Goal: Task Accomplishment & Management: Use online tool/utility

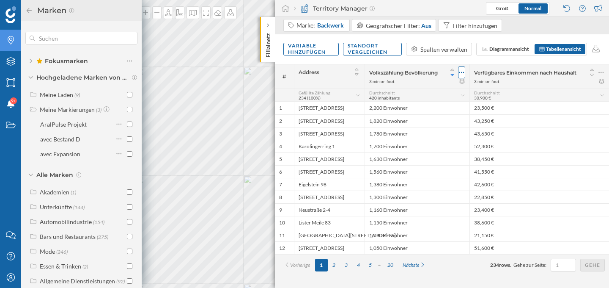
click at [462, 73] on icon at bounding box center [461, 72] width 5 height 8
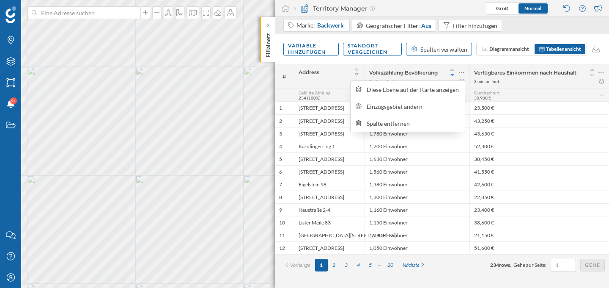
click at [425, 49] on div "Spalten verwalten" at bounding box center [443, 49] width 47 height 9
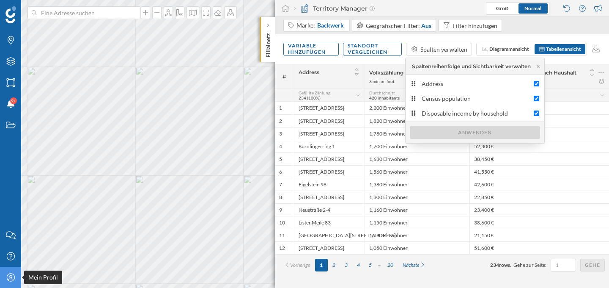
click at [12, 280] on icon at bounding box center [10, 277] width 8 height 8
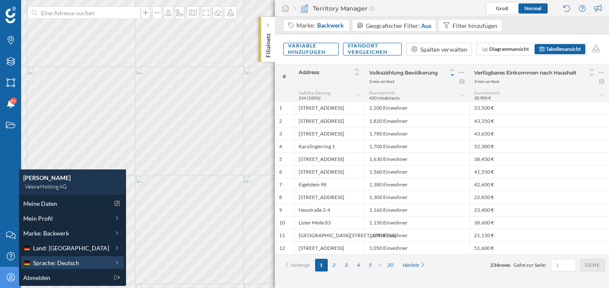
click at [76, 257] on div "Sprache: Deutsch" at bounding box center [72, 262] width 103 height 13
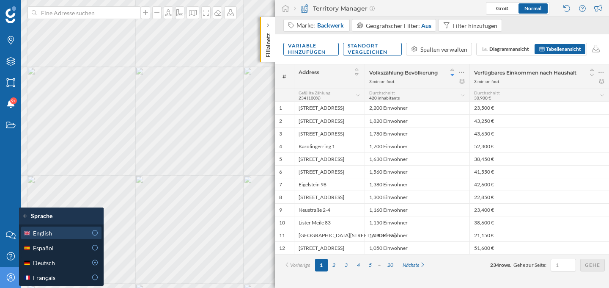
click at [97, 233] on icon at bounding box center [95, 233] width 8 height 6
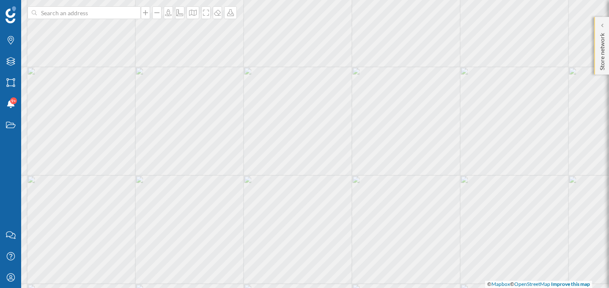
click at [597, 32] on div "Store network" at bounding box center [601, 46] width 15 height 58
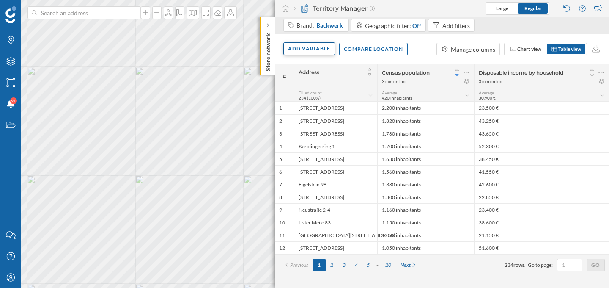
click at [315, 47] on div "Add variable" at bounding box center [309, 48] width 52 height 13
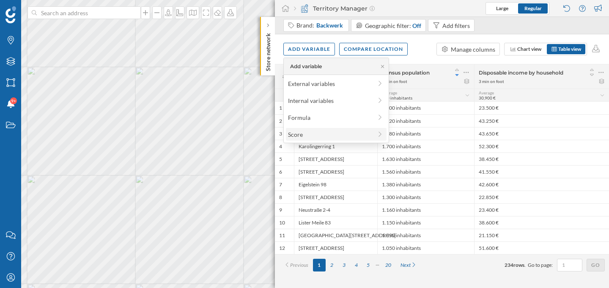
click at [307, 133] on div "Score" at bounding box center [330, 134] width 84 height 9
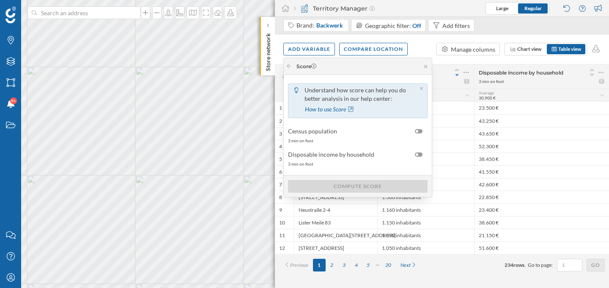
click at [297, 65] on div "Score" at bounding box center [306, 67] width 20 height 8
click at [287, 66] on icon at bounding box center [289, 66] width 5 height 4
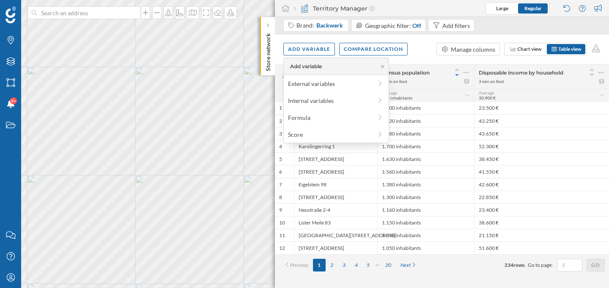
click at [287, 66] on div "Add variable" at bounding box center [304, 67] width 36 height 8
click at [301, 136] on div "Score" at bounding box center [330, 134] width 84 height 9
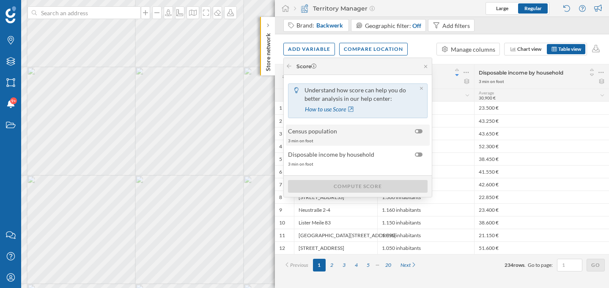
click at [397, 134] on span "Census population" at bounding box center [349, 130] width 123 height 9
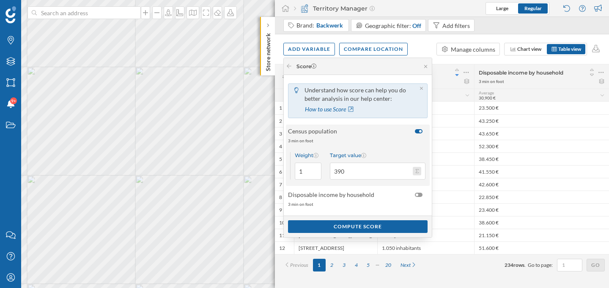
click at [414, 173] on button "Target value 390" at bounding box center [417, 171] width 8 height 8
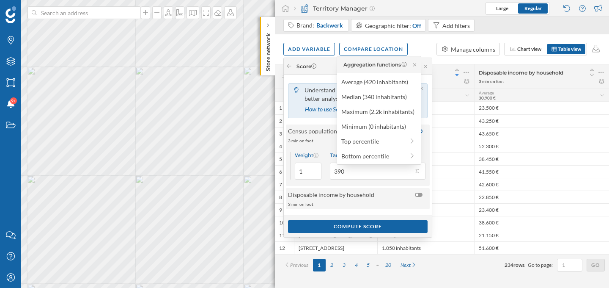
click at [373, 194] on span "Disposable income by household" at bounding box center [349, 194] width 123 height 9
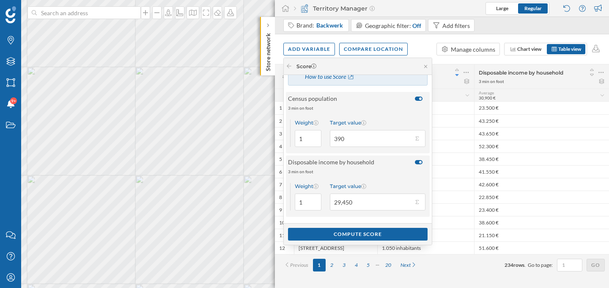
click at [420, 161] on div at bounding box center [420, 162] width 3 height 3
click at [0, 0] on input "checkbox" at bounding box center [0, 0] width 0 height 0
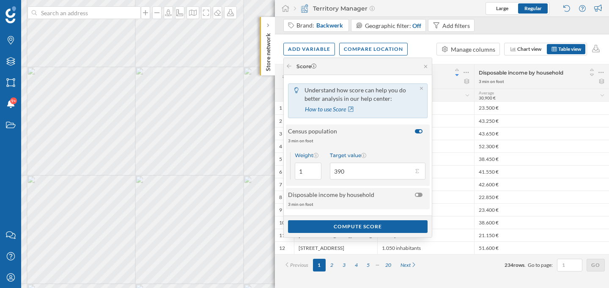
scroll to position [0, 0]
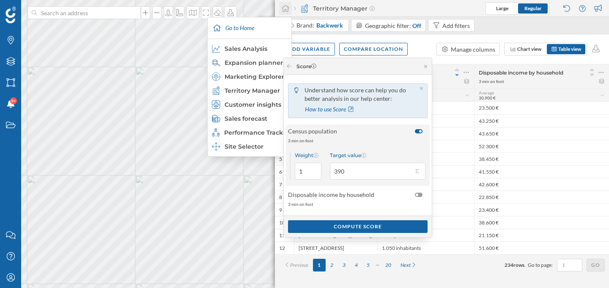
click at [286, 7] on icon at bounding box center [285, 9] width 8 height 8
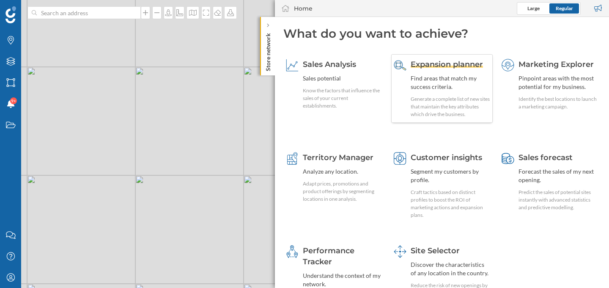
click at [416, 81] on div "Find areas that match my success criteria." at bounding box center [450, 82] width 79 height 17
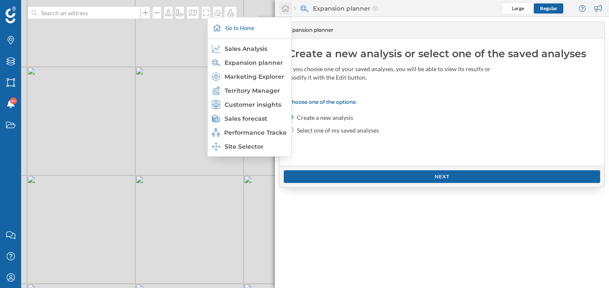
click at [286, 11] on icon at bounding box center [286, 8] width 8 height 7
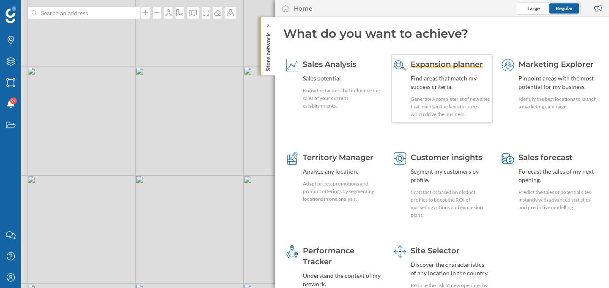
click at [414, 66] on span "Expansion planner" at bounding box center [447, 64] width 72 height 9
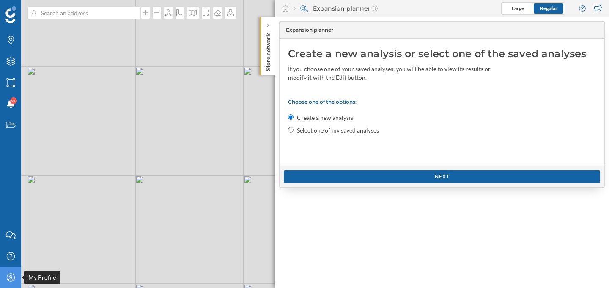
click at [13, 271] on div "My Profile" at bounding box center [10, 276] width 21 height 21
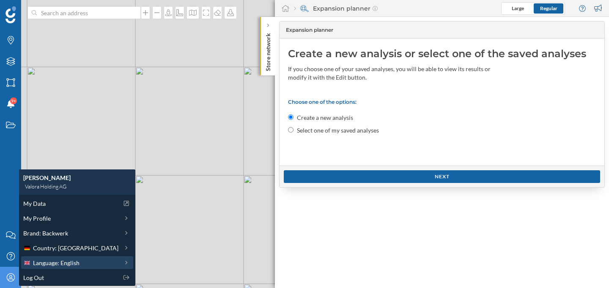
click at [63, 263] on span "Language: English" at bounding box center [56, 262] width 47 height 9
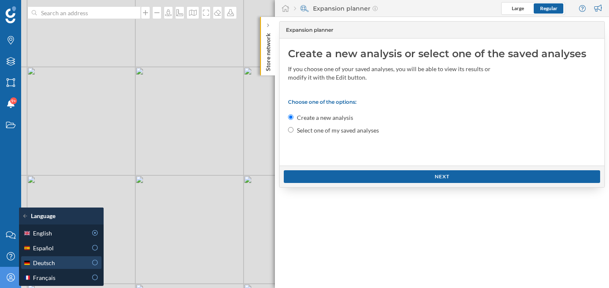
click at [88, 261] on div "Deutsch" at bounding box center [60, 262] width 75 height 9
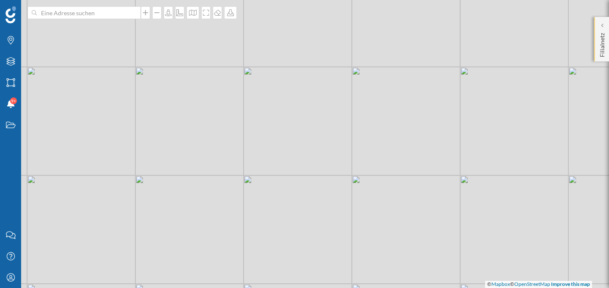
click at [607, 34] on div "Filialnetz" at bounding box center [601, 39] width 15 height 44
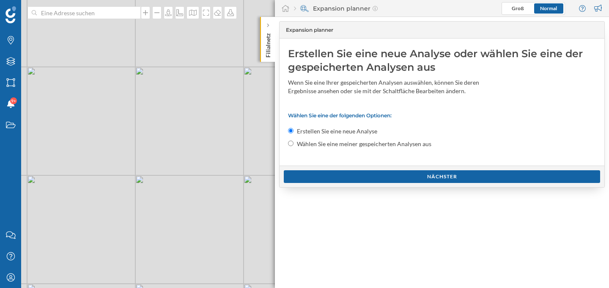
click at [291, 144] on input "Wählen Sie eine meiner gespeicherten Analysen aus" at bounding box center [290, 142] width 5 height 5
radio input "true"
radio input "false"
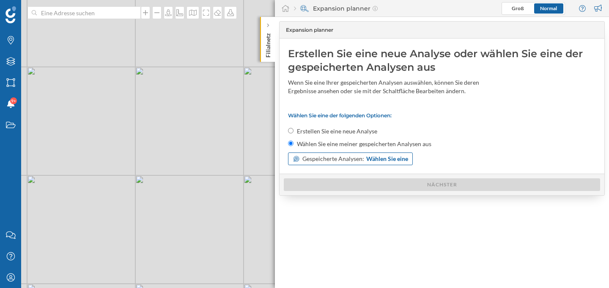
click at [307, 161] on span "Gespeicherte Analysen:" at bounding box center [333, 158] width 62 height 8
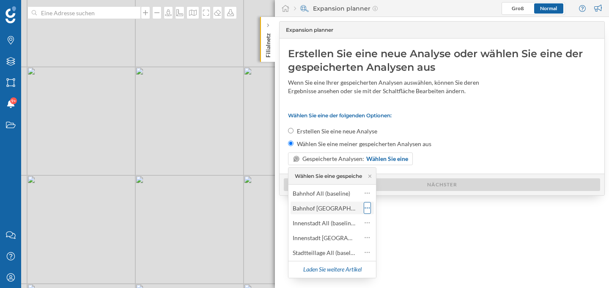
click at [367, 211] on icon at bounding box center [367, 207] width 5 height 8
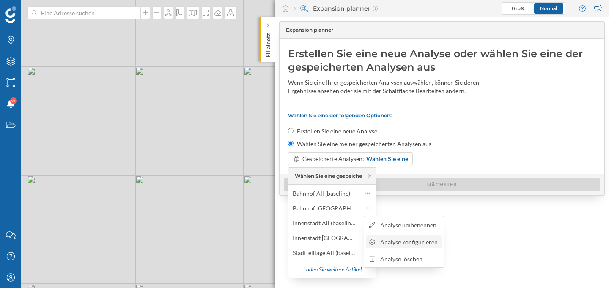
click at [392, 245] on div "Analyse konfigurieren" at bounding box center [409, 241] width 59 height 9
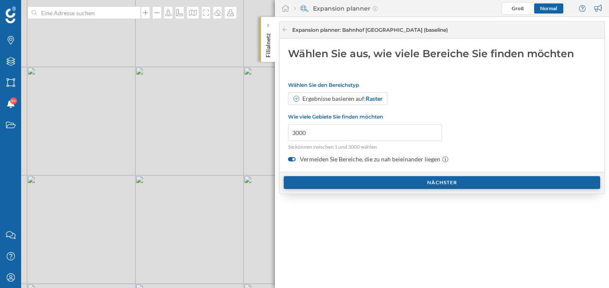
click at [385, 185] on div "Nächster" at bounding box center [442, 182] width 316 height 13
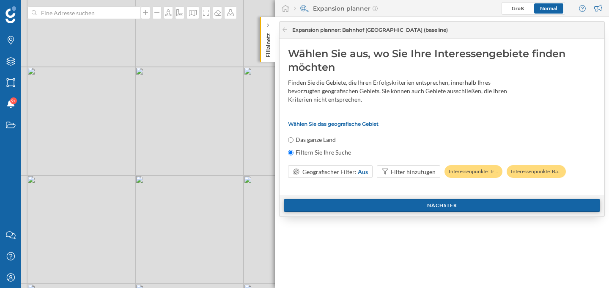
click at [378, 205] on div "Nächster" at bounding box center [442, 205] width 316 height 13
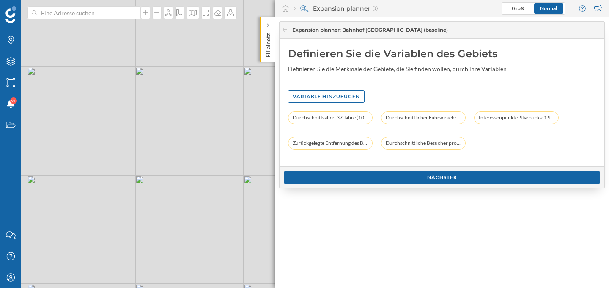
click at [281, 30] on div "Expansion planner : Bahnhof [GEOGRAPHIC_DATA] (baseline)" at bounding box center [442, 30] width 325 height 17
click at [286, 30] on icon at bounding box center [284, 29] width 5 height 4
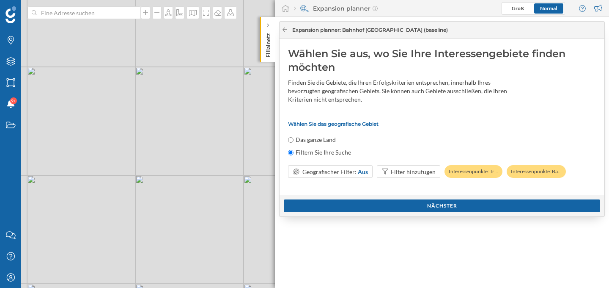
click at [286, 30] on icon at bounding box center [284, 29] width 5 height 4
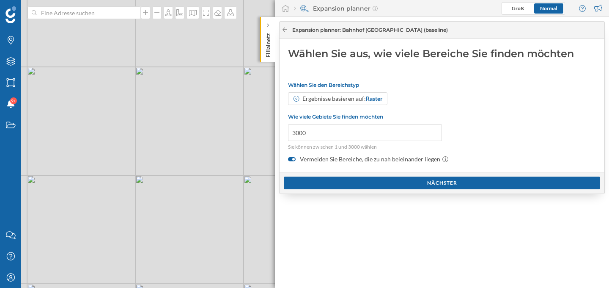
click at [286, 30] on icon at bounding box center [284, 29] width 5 height 4
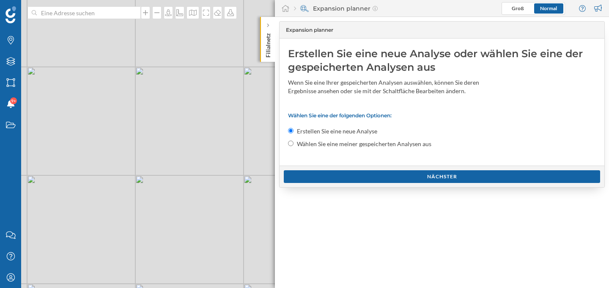
click at [291, 142] on input "Wählen Sie eine meiner gespeicherten Analysen aus" at bounding box center [290, 142] width 5 height 5
radio input "true"
radio input "false"
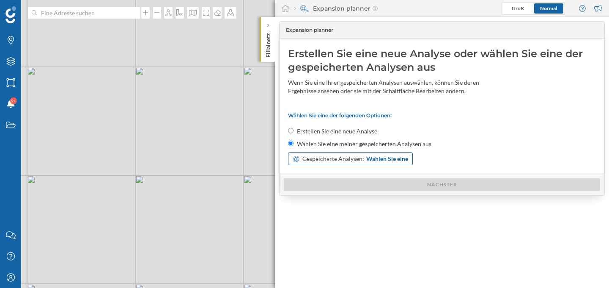
click at [296, 155] on div "Gespeicherte Analysen: Wählen Sie eine" at bounding box center [350, 158] width 125 height 13
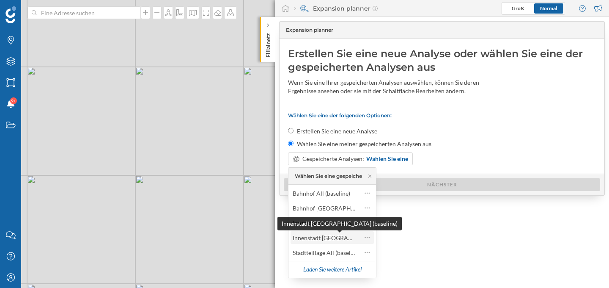
click at [323, 235] on div "Innenstadt [GEOGRAPHIC_DATA] (baseline)" at bounding box center [351, 237] width 116 height 7
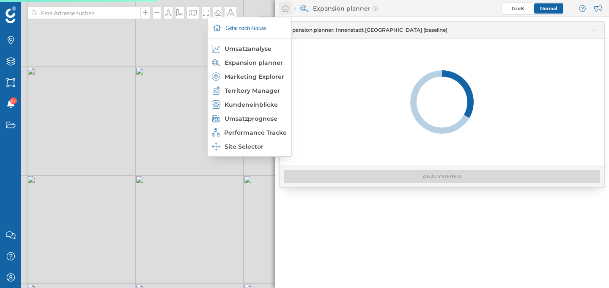
click at [288, 10] on icon at bounding box center [286, 8] width 8 height 7
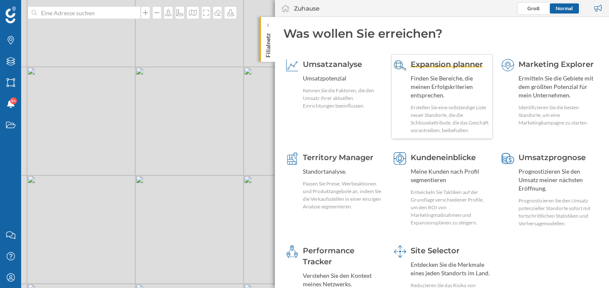
click at [428, 93] on div "Finden Sie Bereiche, die meinen Erfolgskriterien entsprechen." at bounding box center [450, 86] width 79 height 25
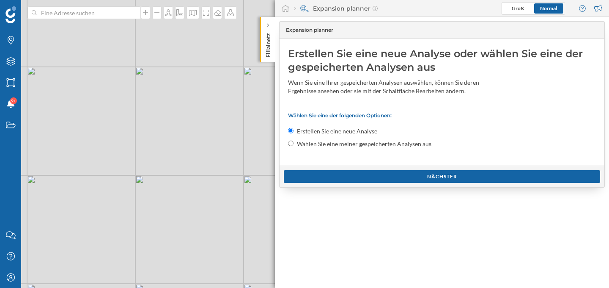
click at [296, 144] on div "Wählen Sie eine meiner gespeicherten Analysen aus" at bounding box center [442, 144] width 308 height 8
click at [291, 144] on input "Wählen Sie eine meiner gespeicherten Analysen aus" at bounding box center [290, 142] width 5 height 5
radio input "true"
radio input "false"
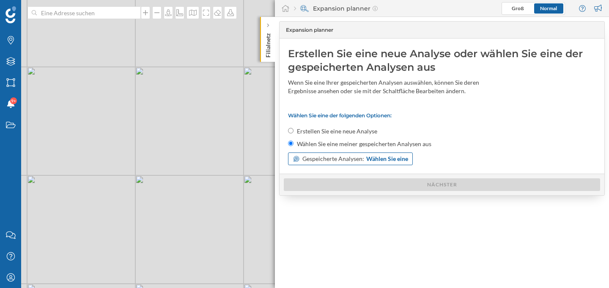
click at [304, 158] on span "Gespeicherte Analysen:" at bounding box center [333, 158] width 62 height 8
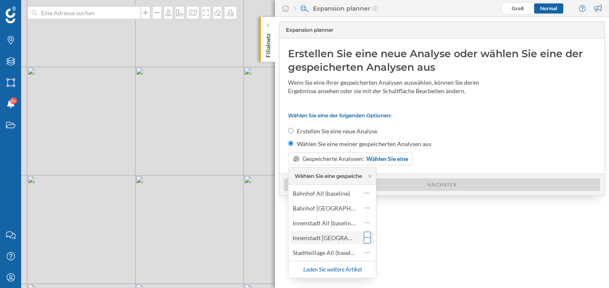
click at [367, 239] on icon at bounding box center [367, 237] width 5 height 8
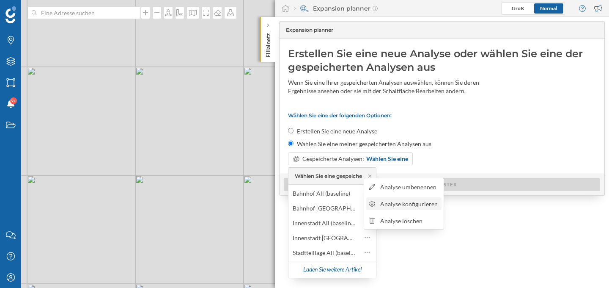
click at [395, 199] on div "Analyse konfigurieren" at bounding box center [409, 203] width 59 height 9
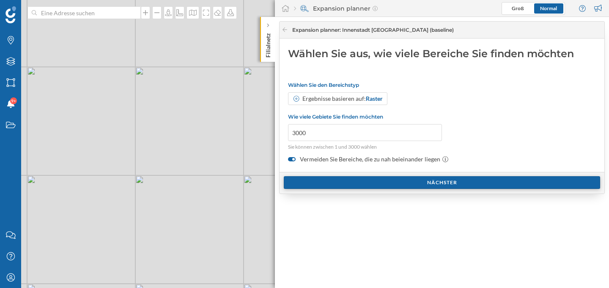
click at [394, 183] on div "Nächster" at bounding box center [442, 182] width 316 height 13
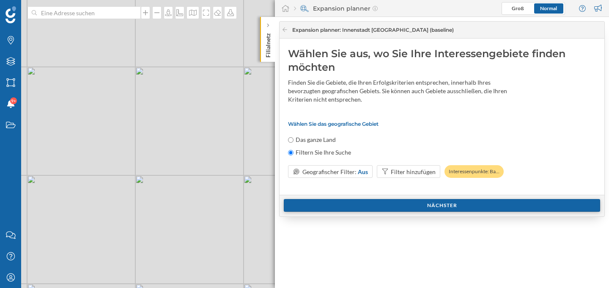
click at [409, 207] on div "Nächster" at bounding box center [442, 205] width 316 height 13
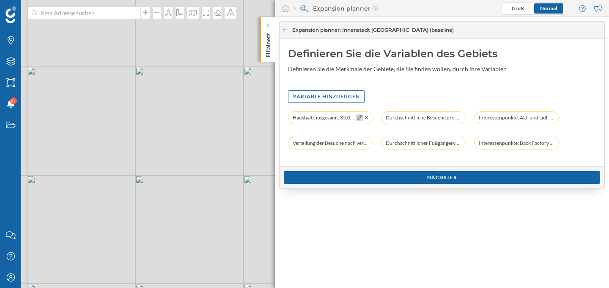
click at [359, 118] on icon at bounding box center [359, 117] width 5 height 5
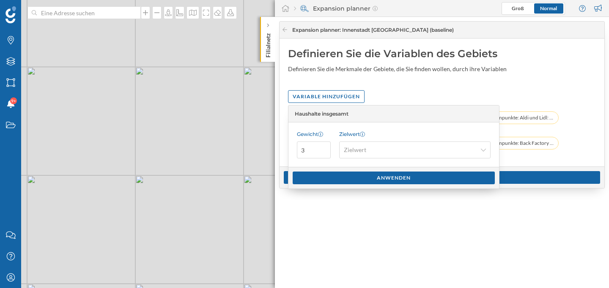
click at [383, 96] on div "Variable hinzufügen" at bounding box center [442, 96] width 308 height 13
click at [379, 91] on div "Variable hinzufügen" at bounding box center [442, 96] width 308 height 13
click at [406, 150] on span "Zielwert" at bounding box center [410, 149] width 133 height 8
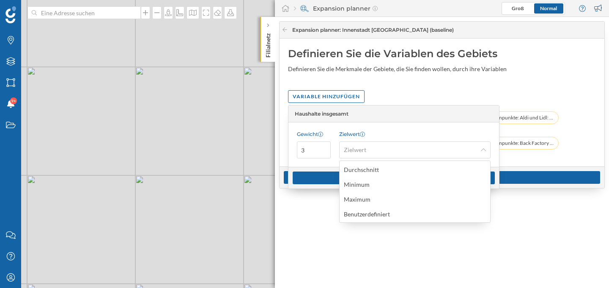
click at [383, 93] on div "Variable hinzufügen" at bounding box center [442, 96] width 308 height 13
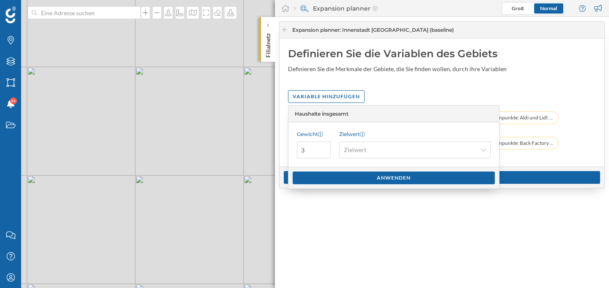
click at [362, 215] on div "Expansion planner : Innenstadt White Spot (baseline) Definieren Sie die Variabl…" at bounding box center [442, 152] width 334 height 271
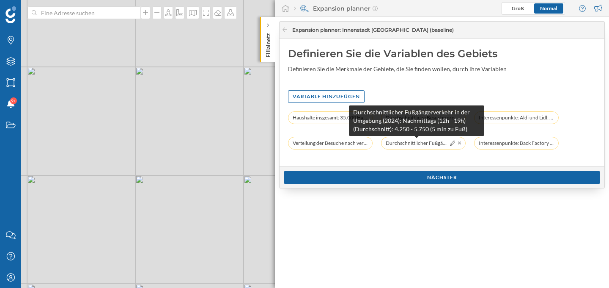
click at [428, 144] on span "Durchschnittlicher Fußgängerverkehr in der Umgebung (2024): Nachmittags (12h - …" at bounding box center [417, 143] width 62 height 8
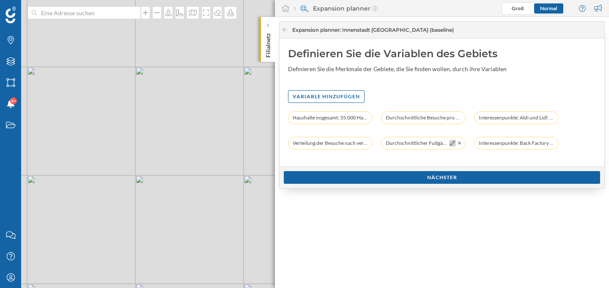
click at [450, 145] on icon at bounding box center [452, 142] width 5 height 5
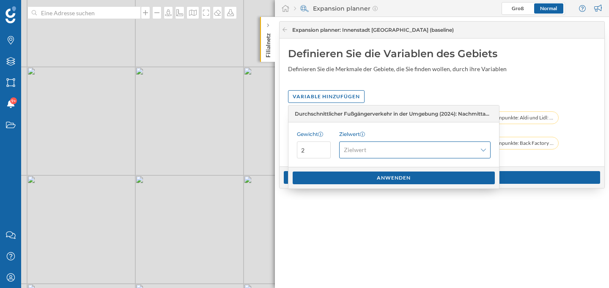
click at [442, 156] on div "Zielwert" at bounding box center [414, 149] width 151 height 17
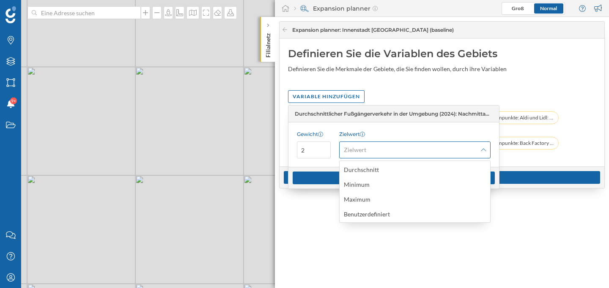
click at [392, 151] on span "Zielwert" at bounding box center [410, 149] width 133 height 8
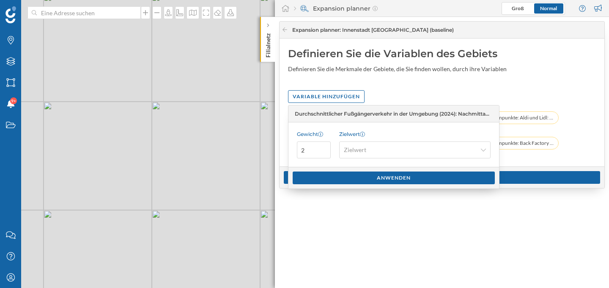
drag, startPoint x: 194, startPoint y: 167, endPoint x: 211, endPoint y: 203, distance: 39.1
click at [211, 203] on div "© Mapbox © OpenStreetMap Improve this map" at bounding box center [304, 144] width 609 height 288
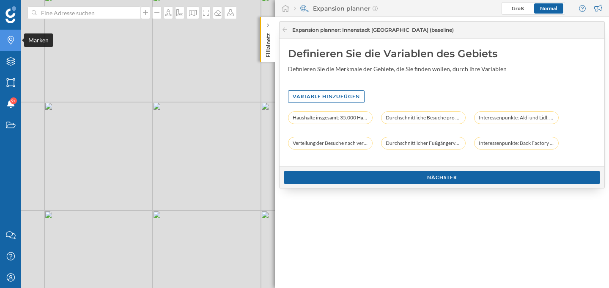
click at [10, 38] on icon "Marken" at bounding box center [10, 40] width 11 height 8
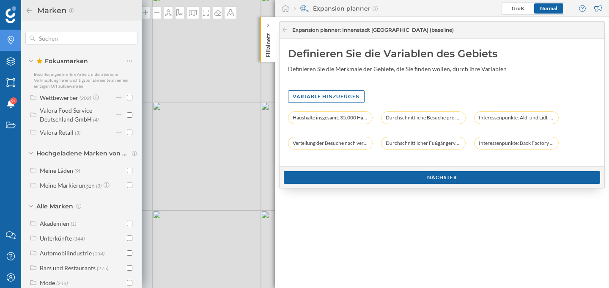
click at [71, 62] on span "Fokusmarken" at bounding box center [62, 61] width 52 height 8
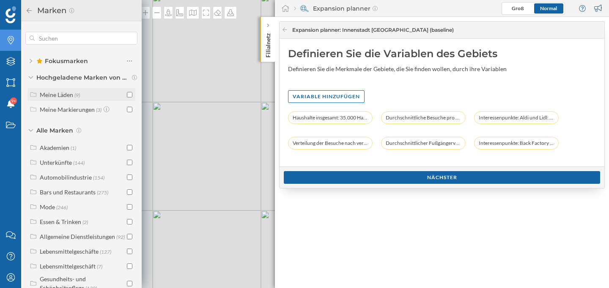
click at [68, 93] on div "Meine Läden" at bounding box center [56, 94] width 33 height 7
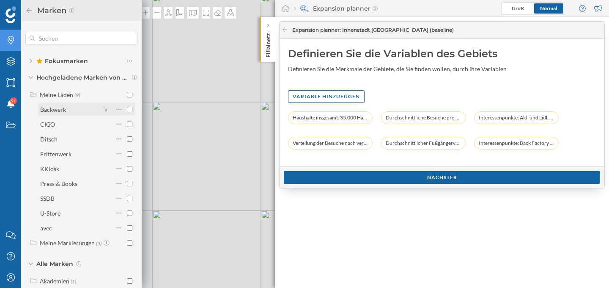
click at [86, 109] on div "Backwerk" at bounding box center [69, 109] width 59 height 9
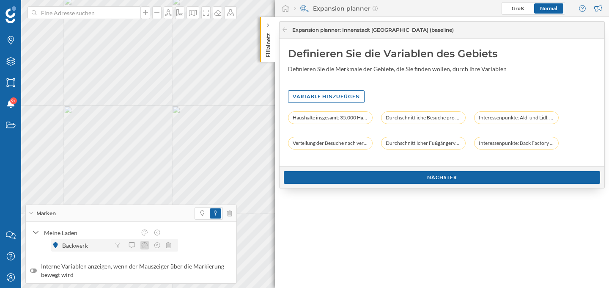
click at [143, 246] on icon at bounding box center [145, 245] width 8 height 6
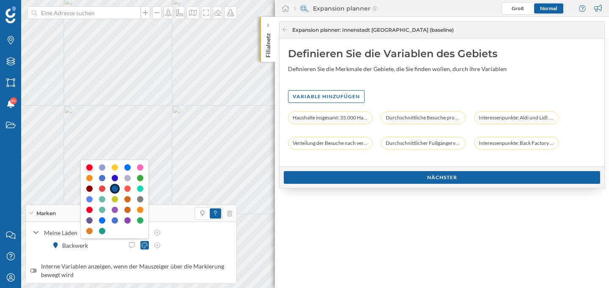
click at [90, 164] on div at bounding box center [89, 167] width 6 height 6
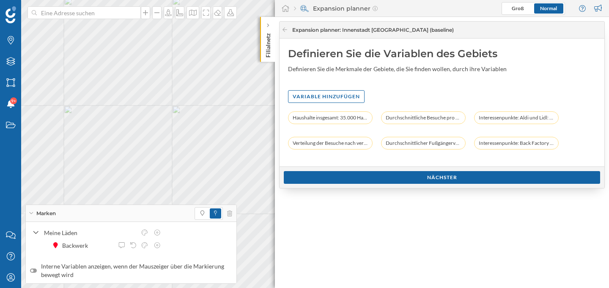
click at [316, 236] on div "Expansion planner : Innenstadt White Spot (baseline) Definieren Sie die Variabl…" at bounding box center [442, 152] width 334 height 271
click at [302, 244] on div "Expansion planner : Innenstadt White Spot (baseline) Definieren Sie die Variabl…" at bounding box center [442, 152] width 334 height 271
click at [36, 232] on icon at bounding box center [36, 233] width 6 height 8
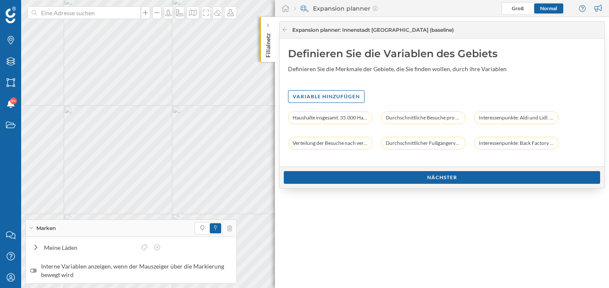
click at [31, 230] on div "Marken" at bounding box center [131, 227] width 211 height 17
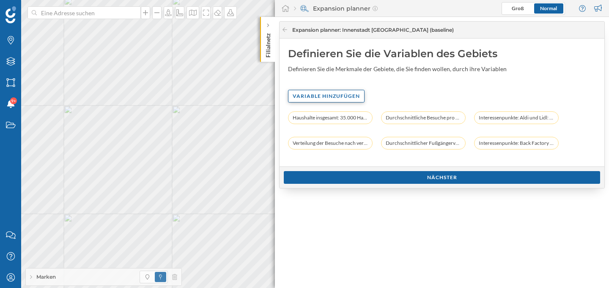
click at [304, 97] on div "Variable hinzufügen" at bounding box center [326, 96] width 77 height 13
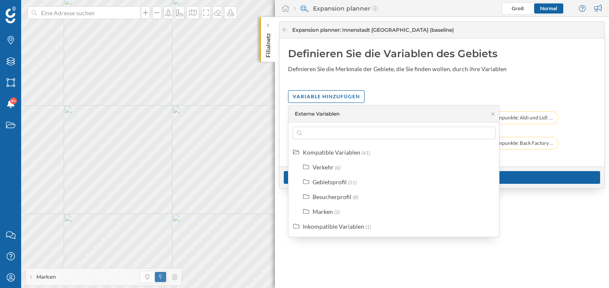
click at [379, 99] on div "Variable hinzufügen" at bounding box center [442, 96] width 308 height 13
click at [383, 92] on div "Variable hinzufügen" at bounding box center [442, 96] width 308 height 13
click at [540, 223] on div "Expansion planner : Innenstadt White Spot (baseline) Definieren Sie die Variabl…" at bounding box center [442, 152] width 334 height 271
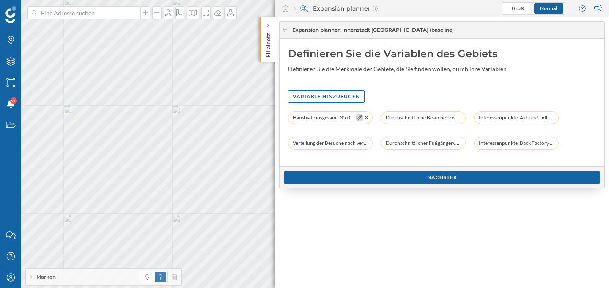
click at [359, 116] on icon at bounding box center [359, 117] width 5 height 5
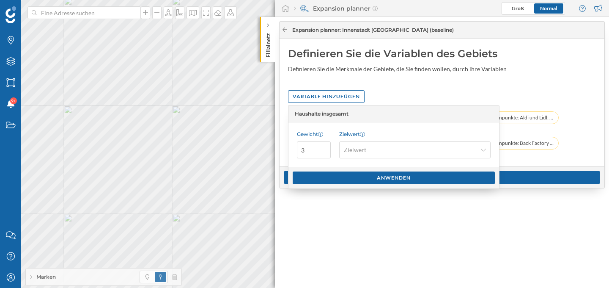
click at [286, 31] on icon at bounding box center [285, 29] width 6 height 5
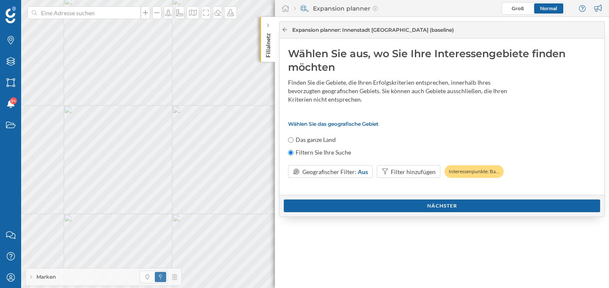
click at [286, 31] on icon at bounding box center [285, 29] width 6 height 5
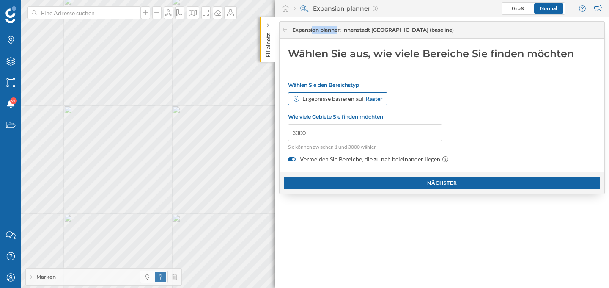
click at [298, 99] on icon at bounding box center [297, 99] width 8 height 6
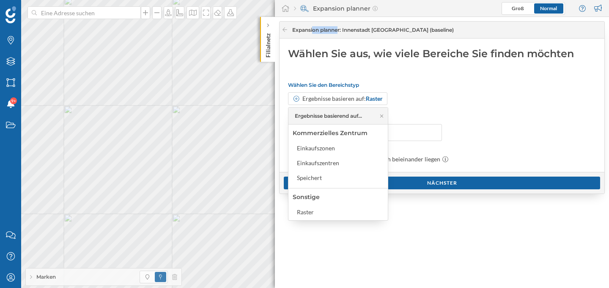
click at [427, 96] on div "Ergebnisse basieren auf: Raster" at bounding box center [442, 98] width 308 height 13
click at [408, 90] on div "Wählen Sie den Bereichstyp Ergebnisse basieren auf: Raster Wie viele Gebiete Si…" at bounding box center [442, 123] width 308 height 82
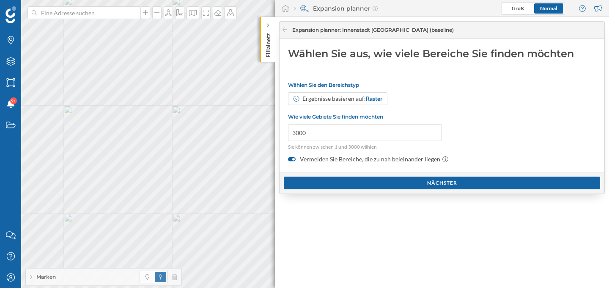
click at [290, 33] on div "Expansion planner : Innenstadt [GEOGRAPHIC_DATA] (baseline)" at bounding box center [439, 30] width 315 height 8
click at [285, 30] on icon at bounding box center [285, 29] width 6 height 5
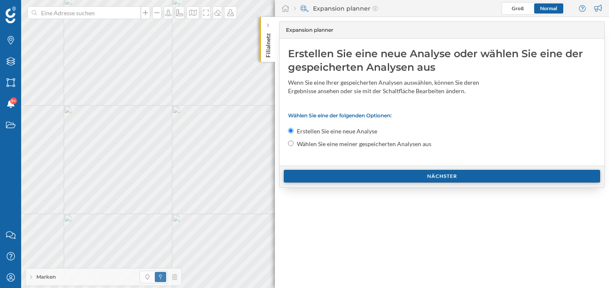
click at [343, 177] on div "Nächster" at bounding box center [442, 176] width 316 height 13
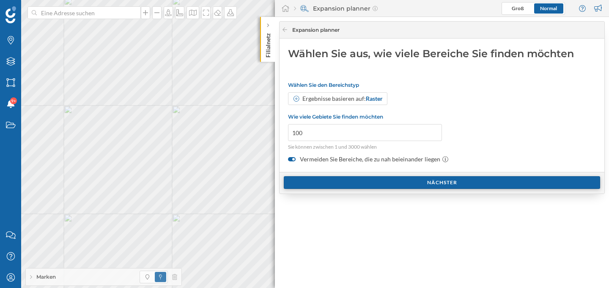
click at [354, 186] on div "Nächster" at bounding box center [442, 182] width 316 height 13
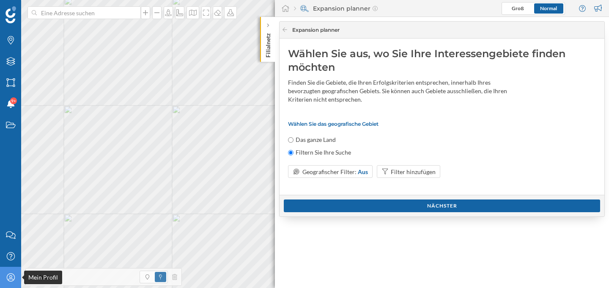
click at [8, 273] on icon "Mein Profil" at bounding box center [10, 277] width 11 height 8
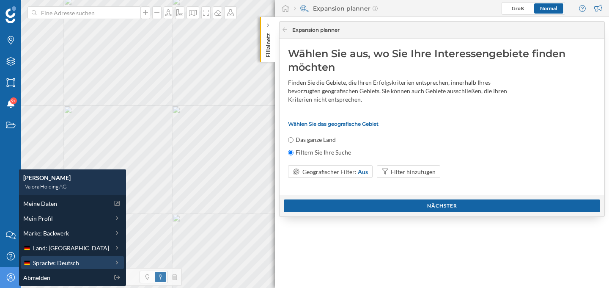
click at [60, 263] on span "Sprache: Deutsch" at bounding box center [56, 262] width 46 height 9
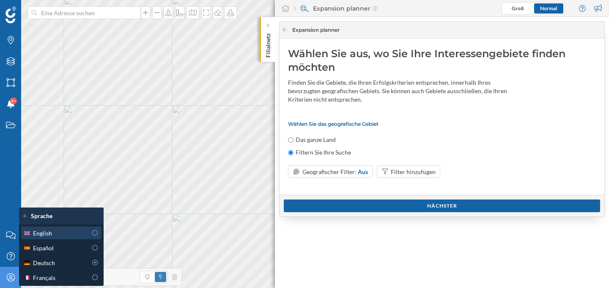
click at [90, 232] on div "English" at bounding box center [60, 232] width 75 height 9
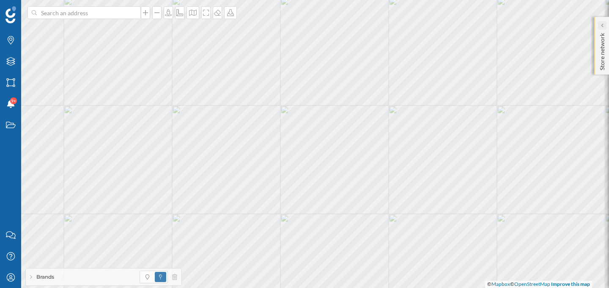
click at [600, 27] on icon at bounding box center [601, 25] width 3 height 5
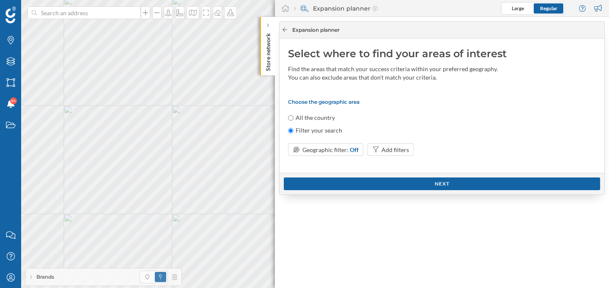
click at [285, 33] on div at bounding box center [285, 30] width 6 height 8
click at [285, 29] on icon at bounding box center [285, 29] width 6 height 5
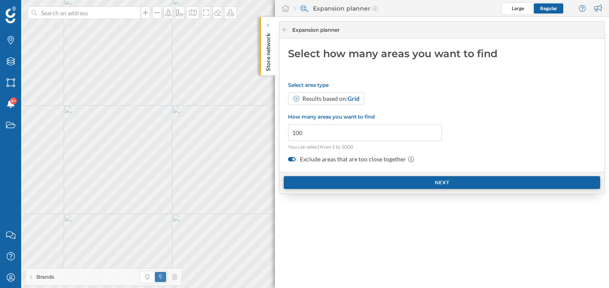
click at [400, 186] on div "Next" at bounding box center [442, 182] width 316 height 13
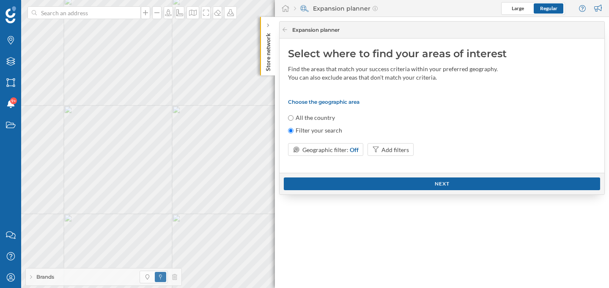
click at [378, 74] on div "Find the areas that match your success criteria within your preferred geography…" at bounding box center [398, 73] width 220 height 17
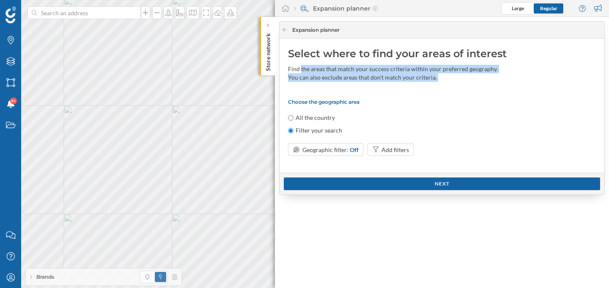
click at [378, 74] on div "Find the areas that match your success criteria within your preferred geography…" at bounding box center [398, 73] width 220 height 17
copy div "Find the areas that match your success criteria within your preferred geography…"
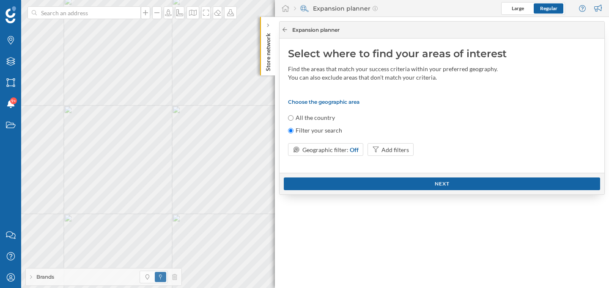
click at [285, 29] on icon at bounding box center [285, 29] width 6 height 5
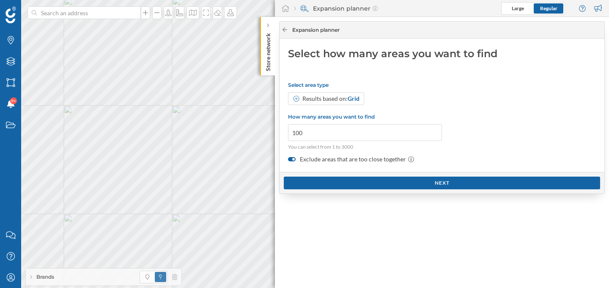
click at [286, 30] on icon at bounding box center [285, 29] width 6 height 5
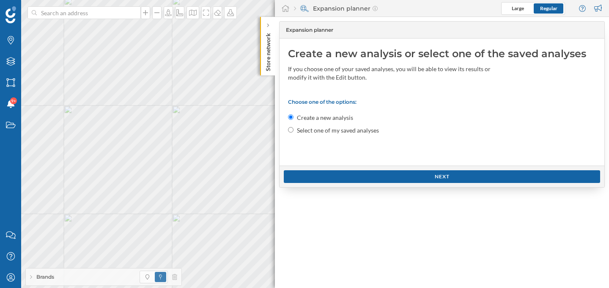
click at [292, 130] on input "Select one of my saved analyses" at bounding box center [290, 129] width 5 height 5
radio input "true"
radio input "false"
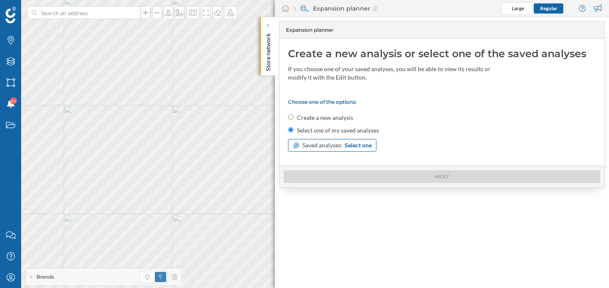
click at [310, 151] on div "Saved analyses: Select one" at bounding box center [332, 145] width 88 height 13
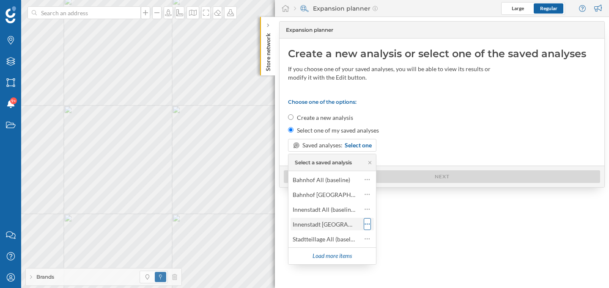
click at [364, 224] on div at bounding box center [367, 224] width 7 height 12
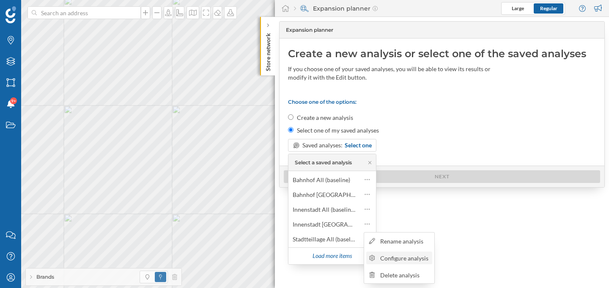
click at [386, 255] on div "Configure analysis" at bounding box center [404, 257] width 49 height 9
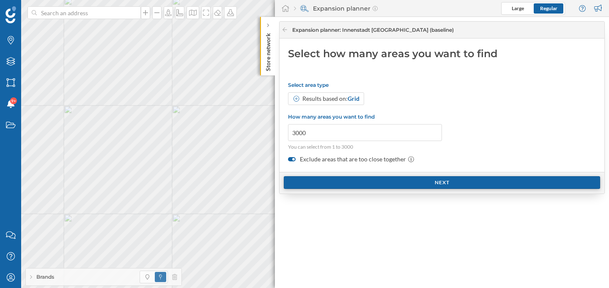
click at [389, 179] on div "Next" at bounding box center [442, 182] width 316 height 13
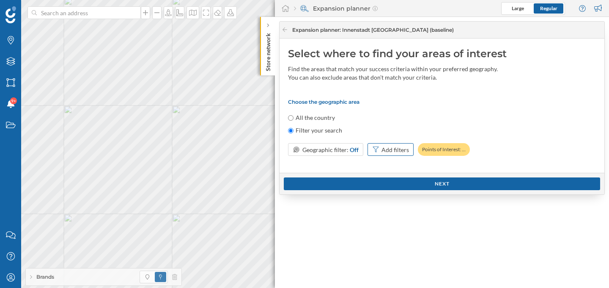
click at [397, 148] on div "Add filters" at bounding box center [394, 149] width 27 height 9
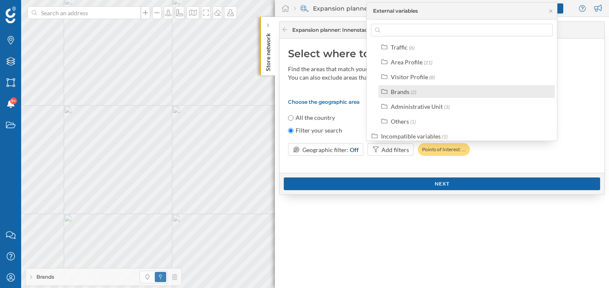
scroll to position [23, 0]
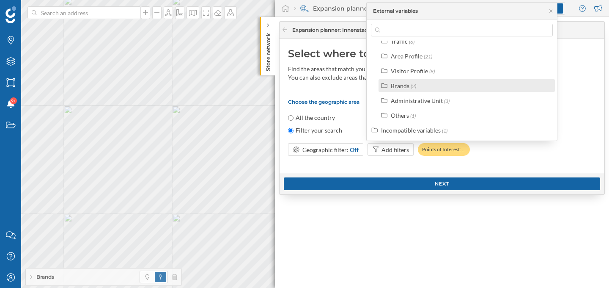
click at [412, 90] on div "Brands (2)" at bounding box center [466, 85] width 176 height 13
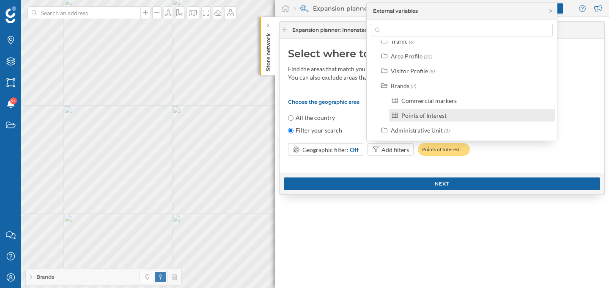
click at [412, 116] on div "Points of Interest" at bounding box center [423, 115] width 45 height 7
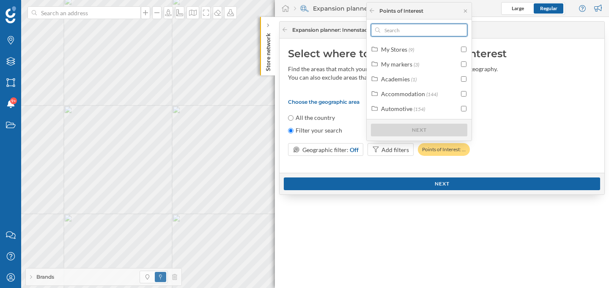
click at [417, 32] on input "text" at bounding box center [419, 30] width 78 height 13
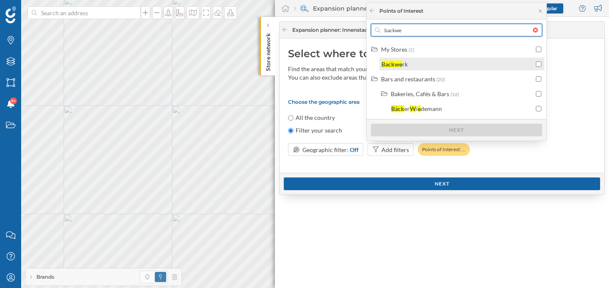
type input "backwe"
click at [448, 65] on div "Backwe rk" at bounding box center [457, 64] width 152 height 9
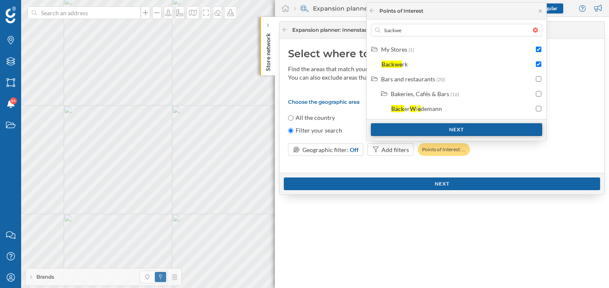
click at [439, 129] on div "Next" at bounding box center [456, 129] width 171 height 13
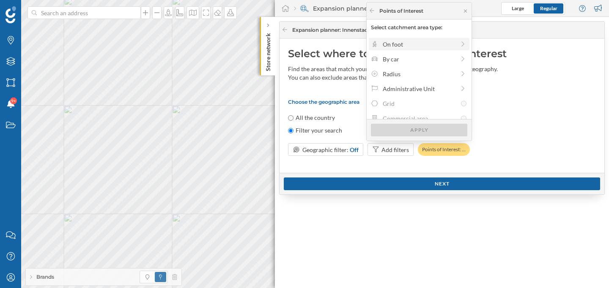
click at [438, 47] on div "On foot" at bounding box center [419, 44] width 72 height 9
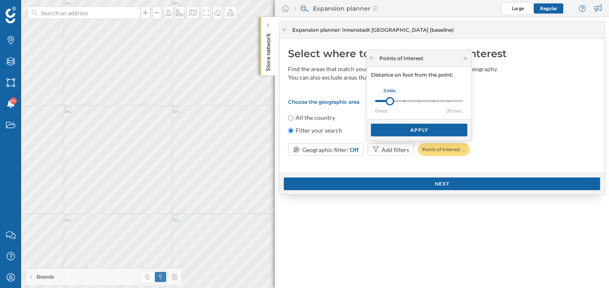
click at [420, 101] on div at bounding box center [419, 101] width 2 height 2
click at [434, 101] on div "10 min." at bounding box center [434, 101] width 2 height 2
click at [429, 126] on div "Apply" at bounding box center [419, 129] width 96 height 13
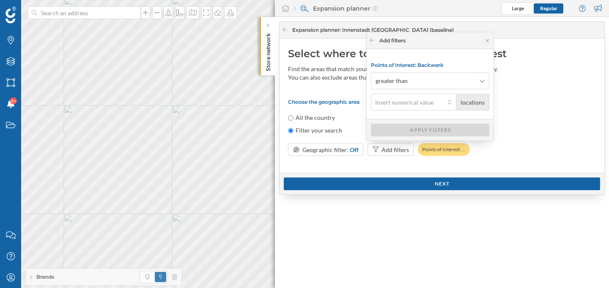
click at [427, 104] on input "locations" at bounding box center [408, 101] width 74 height 17
click at [432, 82] on span "greater than" at bounding box center [425, 81] width 100 height 8
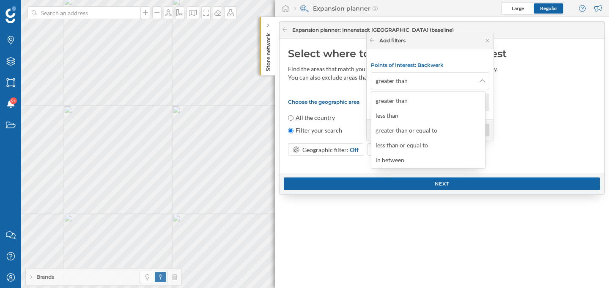
click at [537, 119] on div "All the country" at bounding box center [442, 117] width 308 height 8
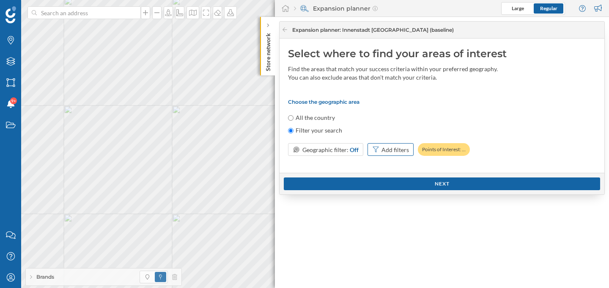
click at [401, 148] on div "Add filters" at bounding box center [394, 149] width 27 height 9
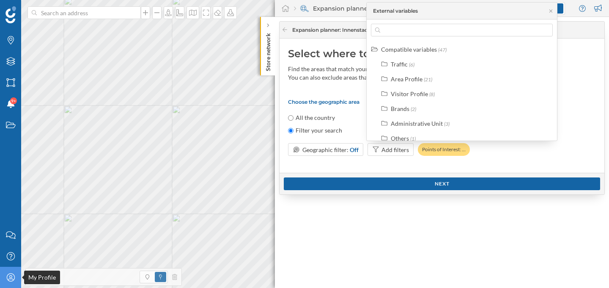
click at [12, 276] on icon "My Profile" at bounding box center [10, 277] width 11 height 8
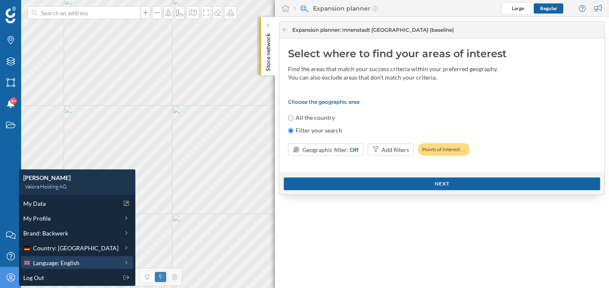
click at [49, 264] on span "Language: English" at bounding box center [56, 262] width 47 height 9
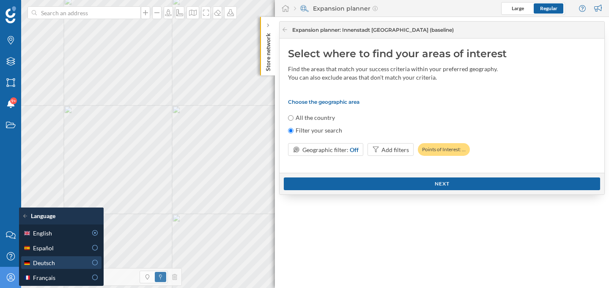
click at [77, 263] on div "Deutsch" at bounding box center [55, 262] width 64 height 9
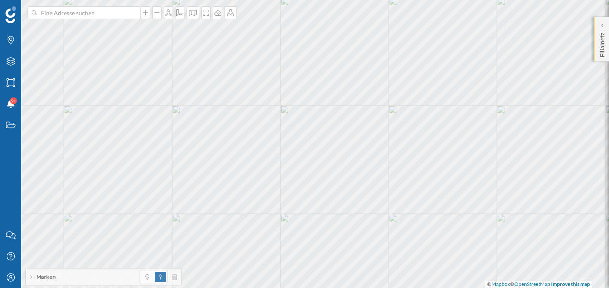
click at [599, 46] on p "Filialnetz" at bounding box center [602, 43] width 8 height 27
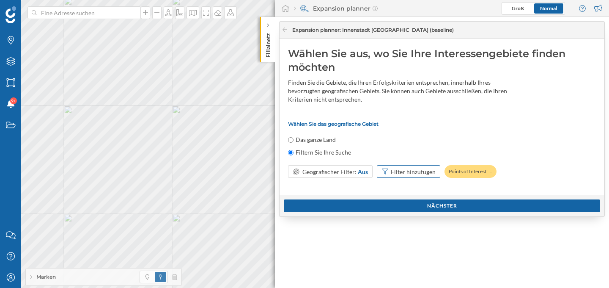
click at [416, 170] on div "Filter hinzufügen" at bounding box center [413, 171] width 45 height 9
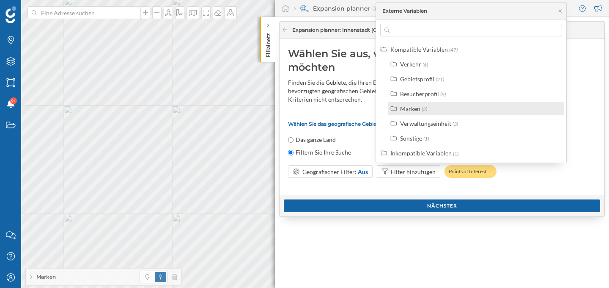
click at [422, 107] on span "(2)" at bounding box center [424, 109] width 5 height 6
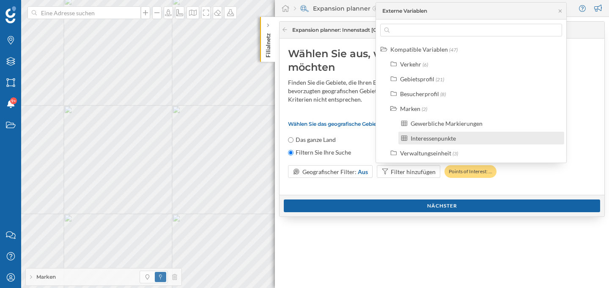
click at [430, 137] on div "Interessenpunkte" at bounding box center [433, 137] width 45 height 7
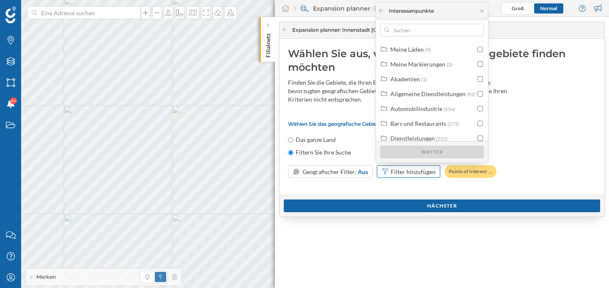
click at [413, 169] on div "Filter hinzufügen" at bounding box center [413, 171] width 45 height 9
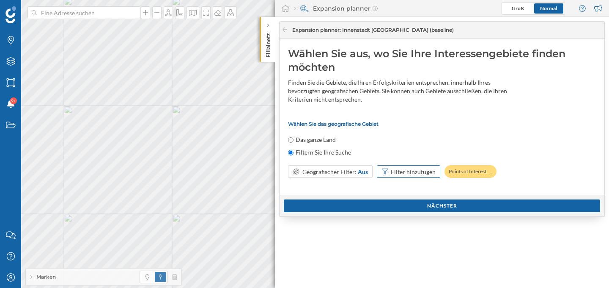
click at [413, 169] on div "Filter hinzufügen" at bounding box center [413, 171] width 45 height 9
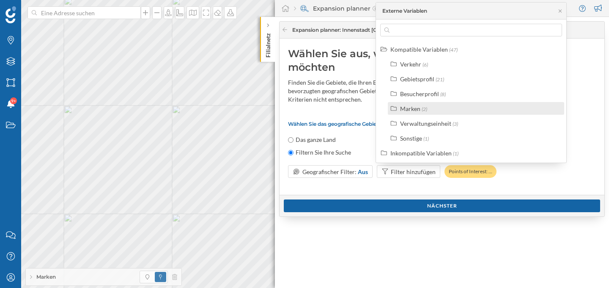
click at [424, 110] on span "(2)" at bounding box center [424, 109] width 5 height 6
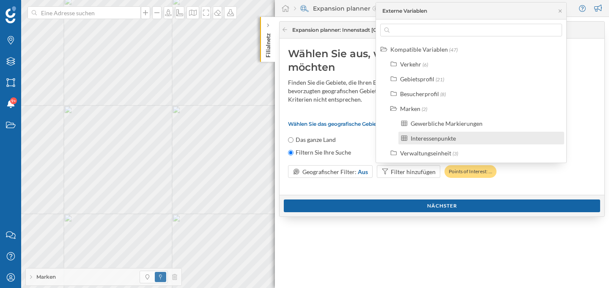
click at [442, 141] on label "Interessenpunkte" at bounding box center [433, 138] width 45 height 9
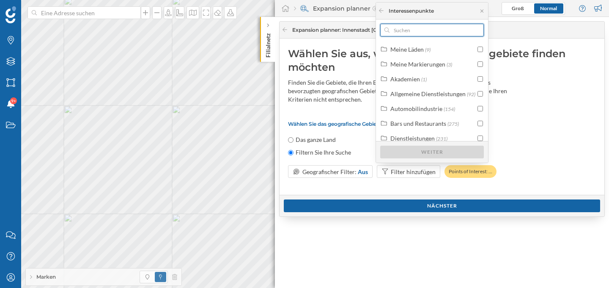
click at [433, 31] on input "text" at bounding box center [431, 30] width 85 height 13
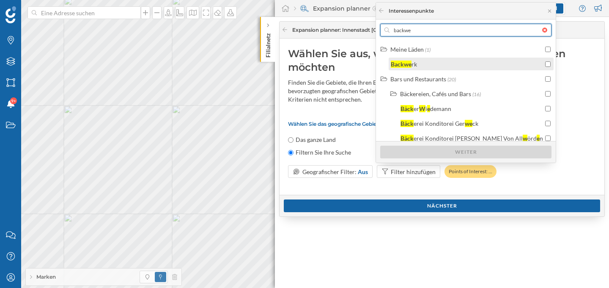
type input "backwe"
click at [545, 64] on input "checkbox" at bounding box center [547, 63] width 5 height 5
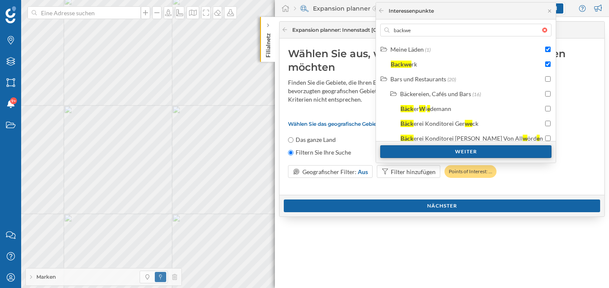
click at [474, 151] on div "Weiter" at bounding box center [465, 151] width 171 height 13
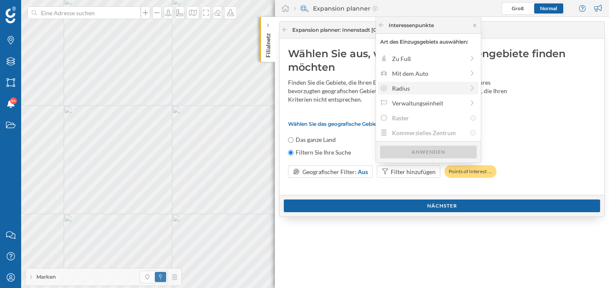
click at [444, 88] on div "Radius" at bounding box center [428, 88] width 72 height 9
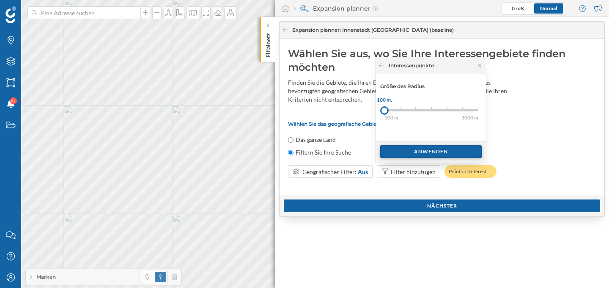
click at [415, 154] on div "Anwenden" at bounding box center [430, 151] width 101 height 13
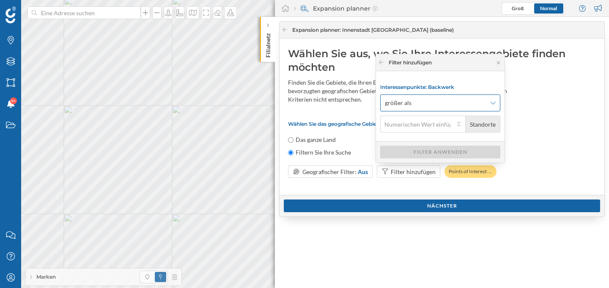
click at [438, 103] on span "größer als" at bounding box center [435, 103] width 101 height 8
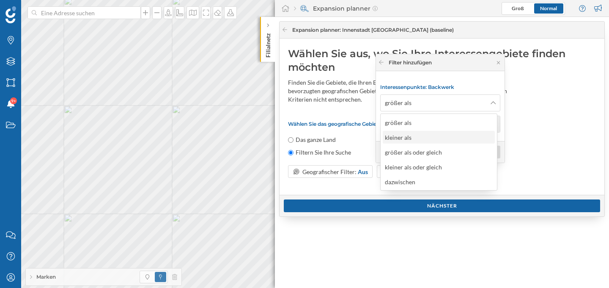
click at [406, 134] on div "kleiner als" at bounding box center [398, 137] width 27 height 7
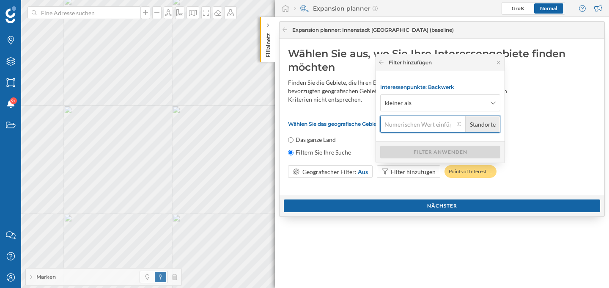
click at [438, 128] on input "Standorte" at bounding box center [417, 123] width 74 height 17
click at [448, 126] on input "Standorte" at bounding box center [417, 123] width 74 height 17
click at [455, 125] on button "Standorte" at bounding box center [459, 124] width 8 height 8
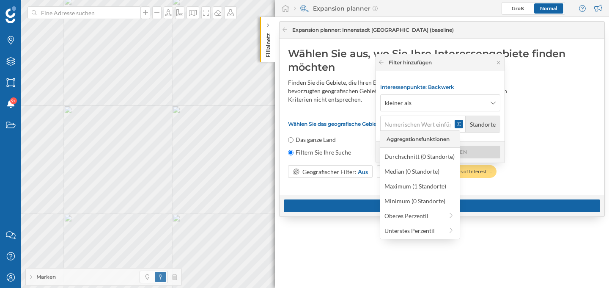
click at [359, 235] on div "Expansion planner : Innenstadt White Spot (baseline) Wählen Sie aus, wo Sie Ihr…" at bounding box center [442, 152] width 334 height 271
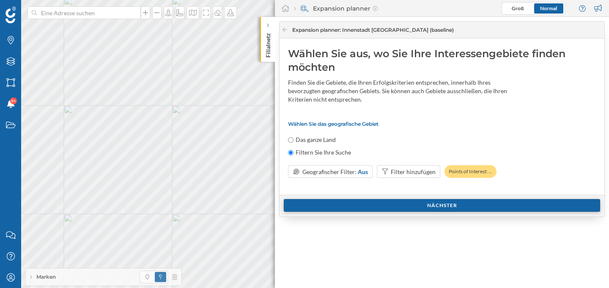
click at [349, 201] on div "Nächster" at bounding box center [442, 205] width 316 height 13
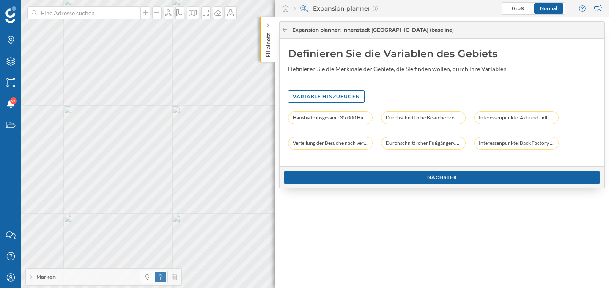
click at [283, 29] on icon at bounding box center [284, 29] width 5 height 4
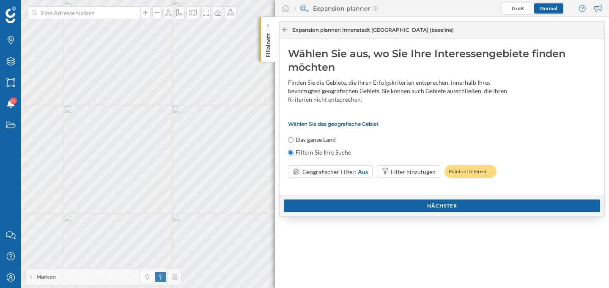
click at [283, 29] on icon at bounding box center [284, 29] width 5 height 4
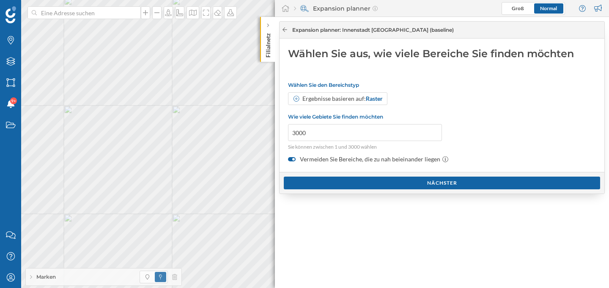
click at [283, 29] on icon at bounding box center [284, 29] width 5 height 4
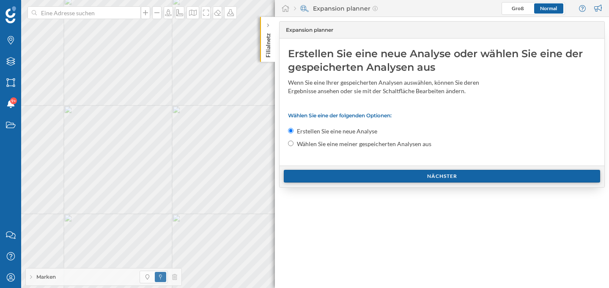
click at [404, 176] on div "Nächster" at bounding box center [442, 176] width 316 height 13
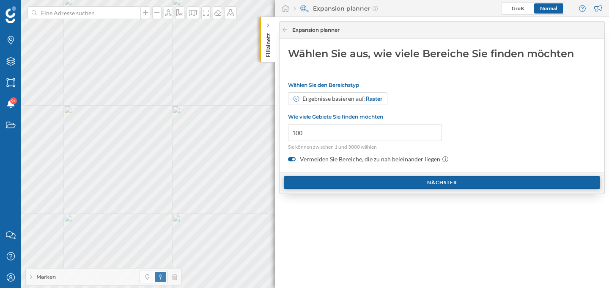
click at [404, 176] on div "Nächster" at bounding box center [442, 182] width 316 height 13
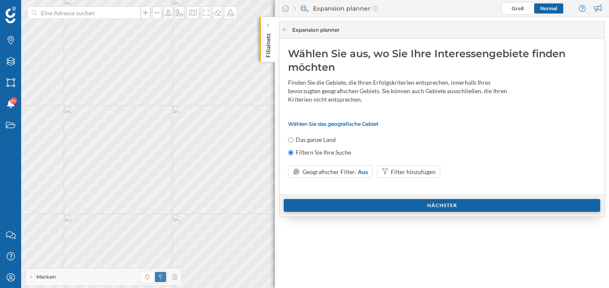
click at [388, 205] on div "Nächster" at bounding box center [442, 205] width 316 height 13
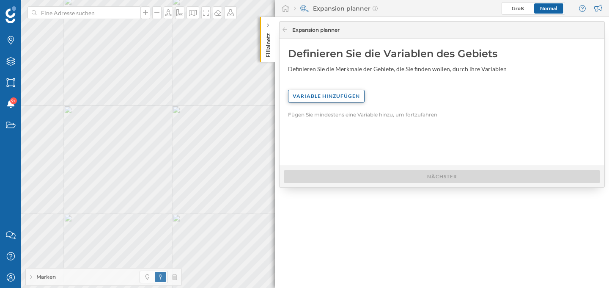
click at [343, 100] on div "Variable hinzufügen" at bounding box center [326, 96] width 77 height 13
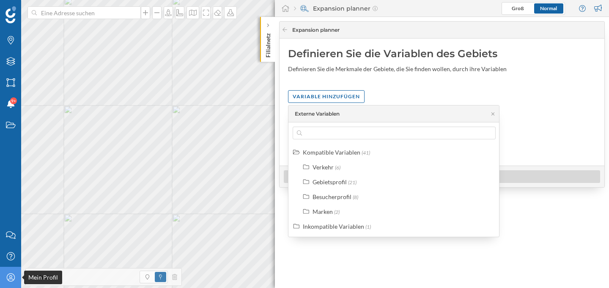
click at [10, 278] on icon at bounding box center [10, 277] width 8 height 8
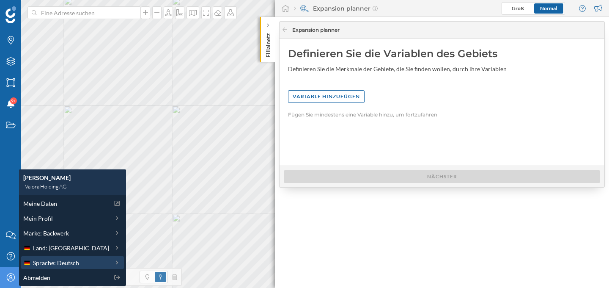
click at [60, 263] on span "Sprache: Deutsch" at bounding box center [56, 262] width 46 height 9
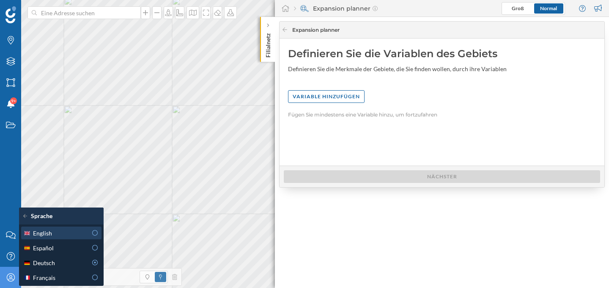
click at [95, 231] on icon at bounding box center [95, 233] width 8 height 6
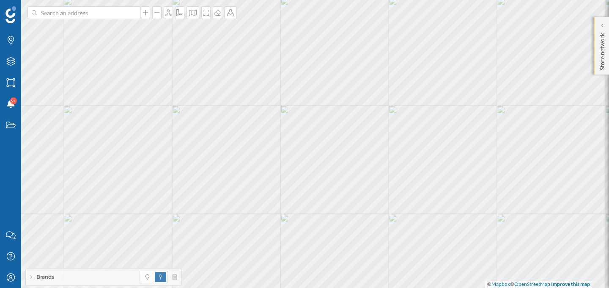
click at [604, 34] on p "Store network" at bounding box center [602, 50] width 8 height 41
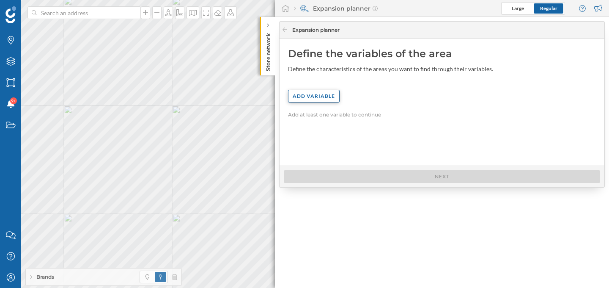
click at [330, 97] on div "Add variable" at bounding box center [314, 96] width 52 height 13
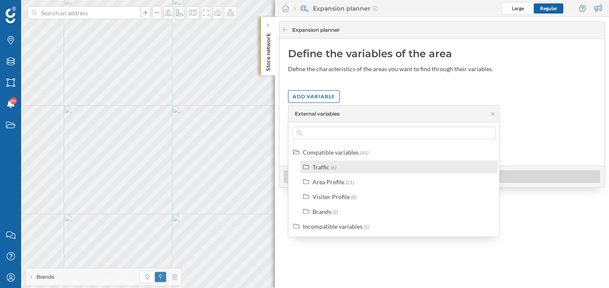
click at [385, 161] on div "Traffic (6)" at bounding box center [398, 166] width 197 height 13
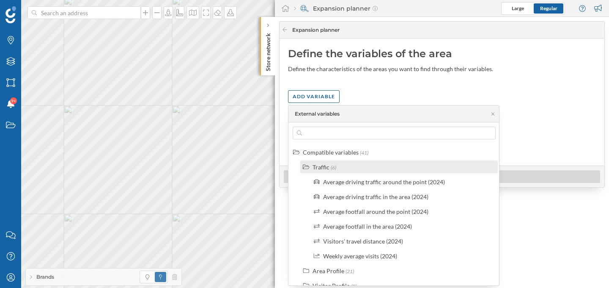
click at [385, 162] on div "Traffic (6)" at bounding box center [402, 166] width 180 height 9
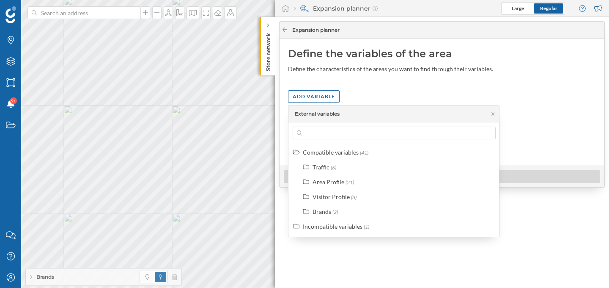
click at [285, 31] on icon at bounding box center [285, 29] width 6 height 5
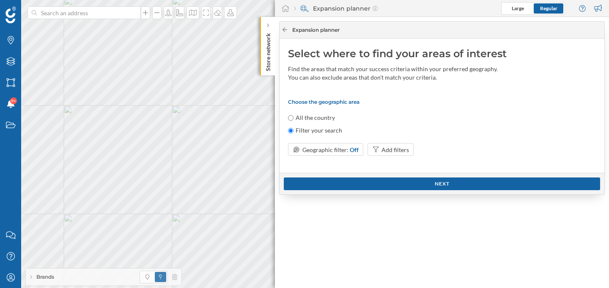
click at [285, 31] on icon at bounding box center [285, 29] width 6 height 5
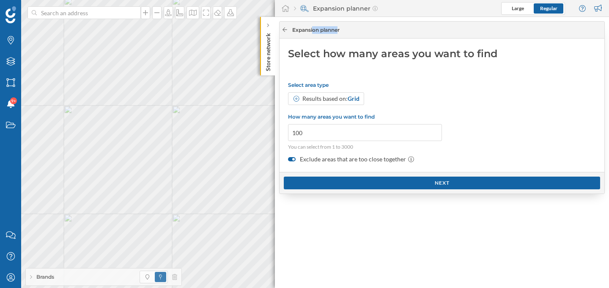
click at [285, 31] on icon at bounding box center [285, 29] width 6 height 5
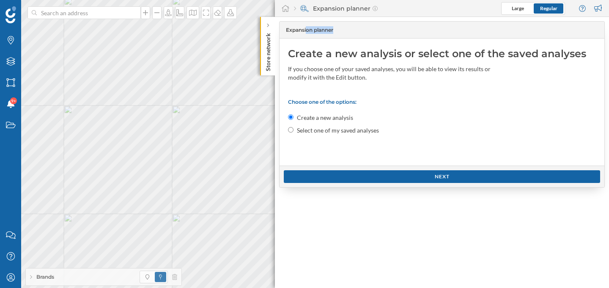
click at [326, 128] on label "Select one of my saved analyses" at bounding box center [338, 130] width 82 height 8
click at [293, 128] on input "Select one of my saved analyses" at bounding box center [290, 129] width 5 height 5
radio input "true"
radio input "false"
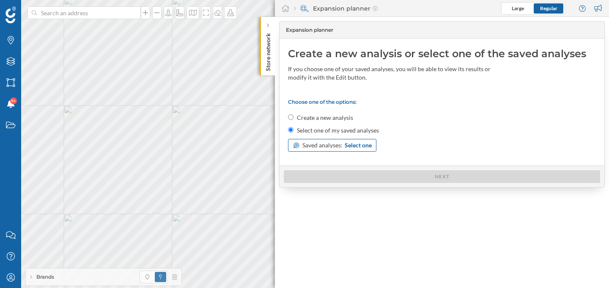
click at [311, 145] on span "Saved analyses:" at bounding box center [322, 145] width 40 height 8
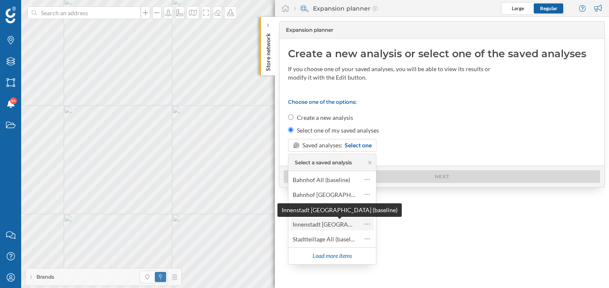
click at [321, 225] on div "Innenstadt [GEOGRAPHIC_DATA] (baseline)" at bounding box center [351, 223] width 116 height 7
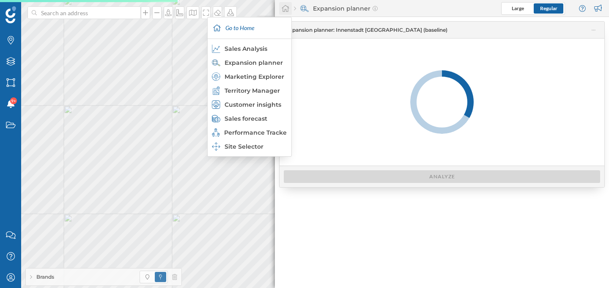
click at [287, 14] on div at bounding box center [285, 8] width 13 height 13
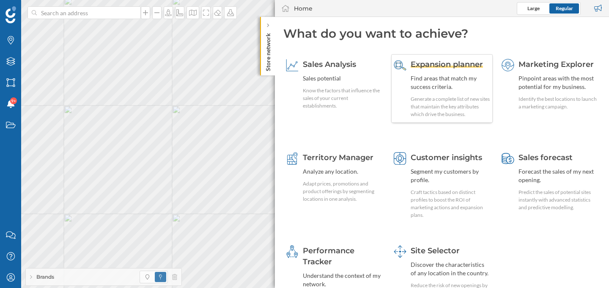
click at [419, 89] on div "Find areas that match my success criteria." at bounding box center [450, 82] width 79 height 17
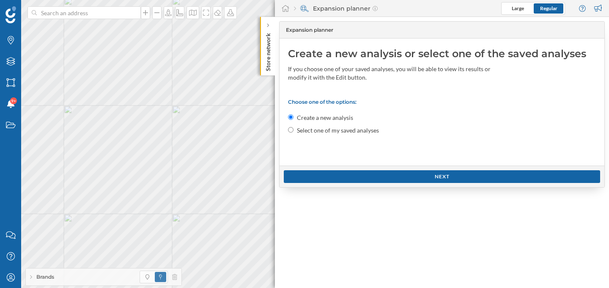
click at [293, 131] on div "Select one of my saved analyses" at bounding box center [442, 130] width 308 height 8
click at [290, 130] on input "Select one of my saved analyses" at bounding box center [290, 129] width 5 height 5
radio input "true"
radio input "false"
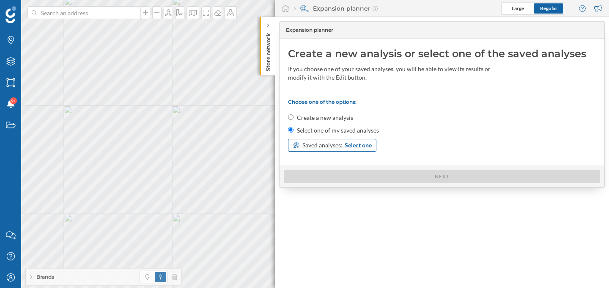
click at [298, 143] on icon at bounding box center [296, 145] width 6 height 6
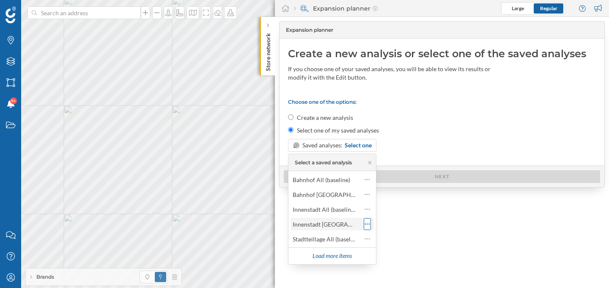
click at [365, 225] on icon at bounding box center [367, 223] width 5 height 8
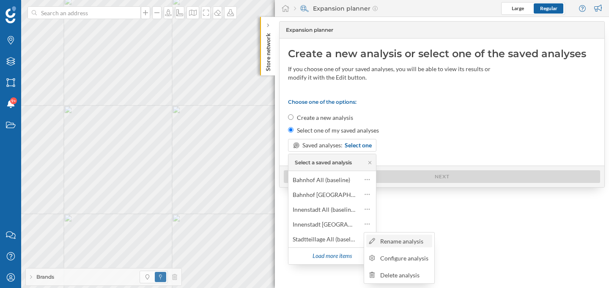
click at [390, 244] on div "Rename analysis" at bounding box center [404, 240] width 49 height 9
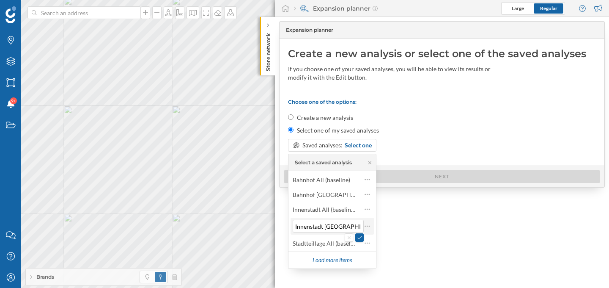
scroll to position [0, 18]
click at [369, 228] on icon at bounding box center [367, 226] width 5 height 8
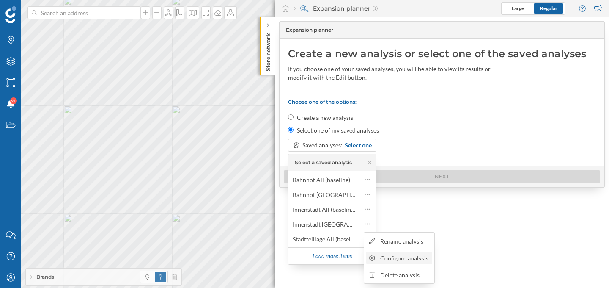
click at [408, 259] on div "Configure analysis" at bounding box center [404, 257] width 49 height 9
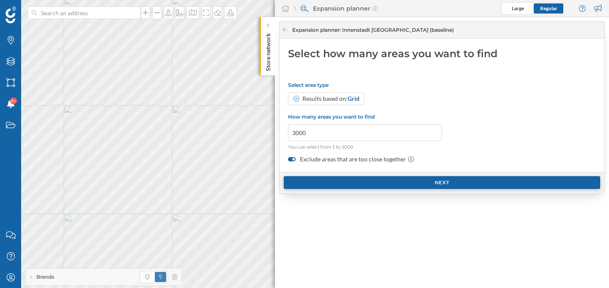
click at [406, 180] on div "Next" at bounding box center [442, 182] width 316 height 13
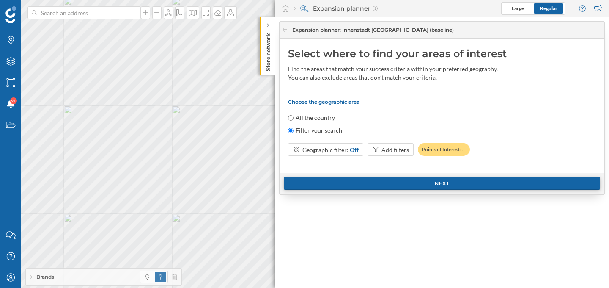
click at [406, 180] on div "Next" at bounding box center [442, 183] width 316 height 13
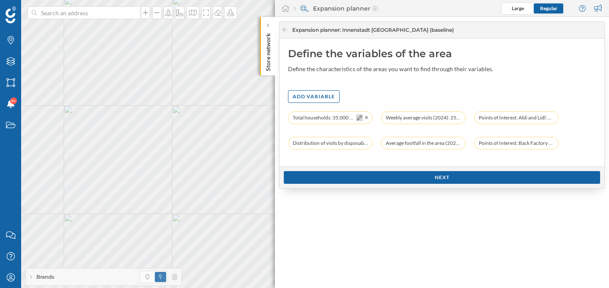
click at [361, 119] on icon at bounding box center [359, 117] width 5 height 5
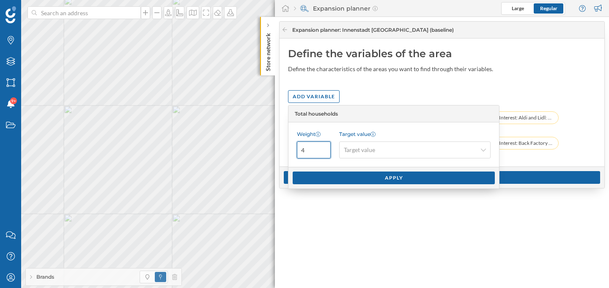
click at [325, 147] on input "4" at bounding box center [314, 149] width 34 height 17
click at [325, 147] on input "5" at bounding box center [314, 149] width 34 height 17
click at [325, 147] on input "6" at bounding box center [314, 149] width 34 height 17
click at [324, 148] on input "7" at bounding box center [314, 149] width 34 height 17
click at [324, 153] on input "6" at bounding box center [314, 149] width 34 height 17
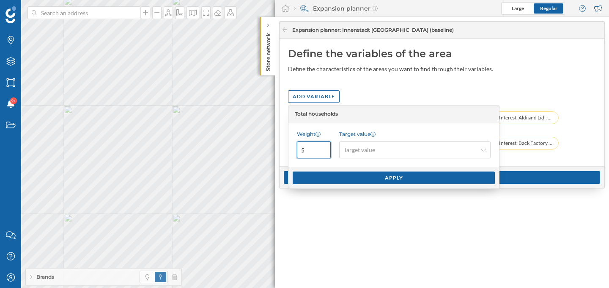
click at [324, 153] on input "5" at bounding box center [314, 149] width 34 height 17
click at [324, 153] on input "4" at bounding box center [314, 149] width 34 height 17
click at [324, 153] on input "3" at bounding box center [314, 149] width 34 height 17
click at [324, 153] on input "2" at bounding box center [314, 149] width 34 height 17
type input "1"
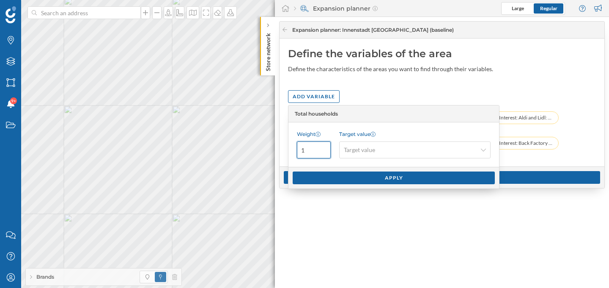
click at [324, 153] on input "1" at bounding box center [314, 149] width 34 height 17
click at [11, 275] on icon "My Profile" at bounding box center [10, 277] width 11 height 8
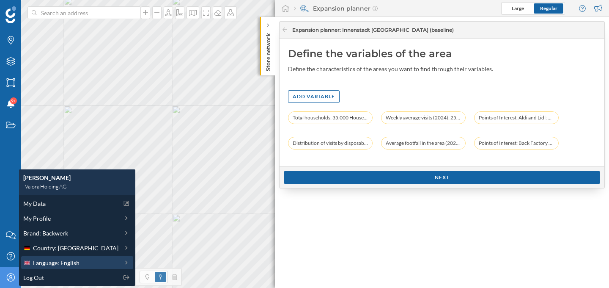
click at [55, 261] on span "Language: English" at bounding box center [56, 262] width 47 height 9
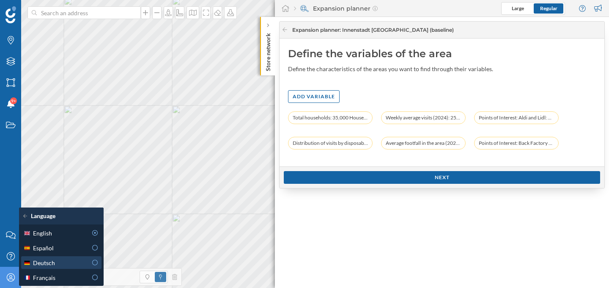
click at [92, 264] on icon at bounding box center [95, 262] width 8 height 6
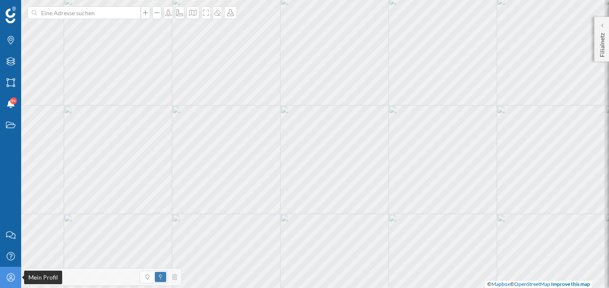
click at [9, 277] on icon "Mein Profil" at bounding box center [10, 277] width 11 height 8
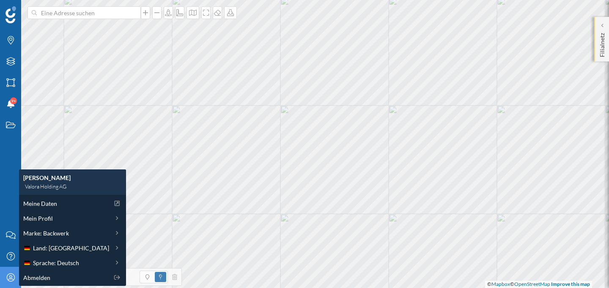
click at [598, 32] on p "Filialnetz" at bounding box center [602, 43] width 8 height 27
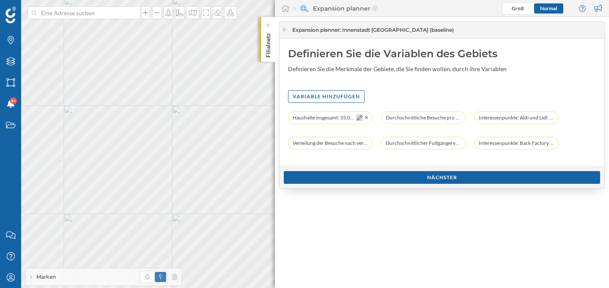
click at [359, 118] on icon at bounding box center [359, 117] width 5 height 5
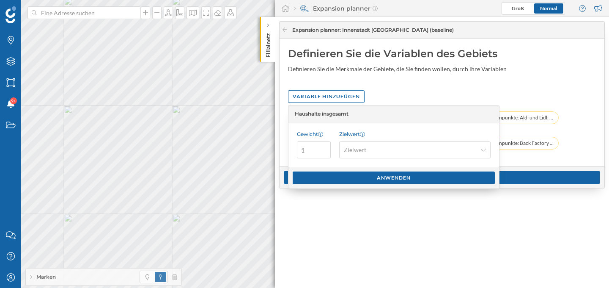
click at [381, 88] on div "Definieren Sie die Variablen des Gebiets Definieren Sie die Merkmale der Gebiet…" at bounding box center [442, 102] width 325 height 128
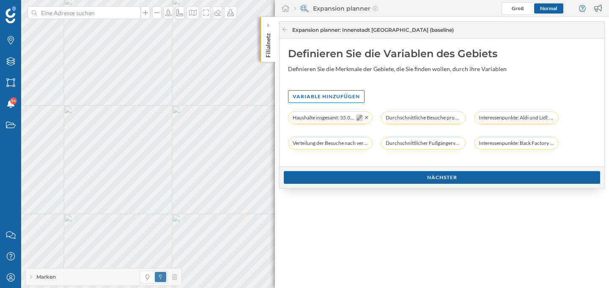
click at [359, 117] on icon at bounding box center [359, 117] width 5 height 5
